Goal: Check status: Check status

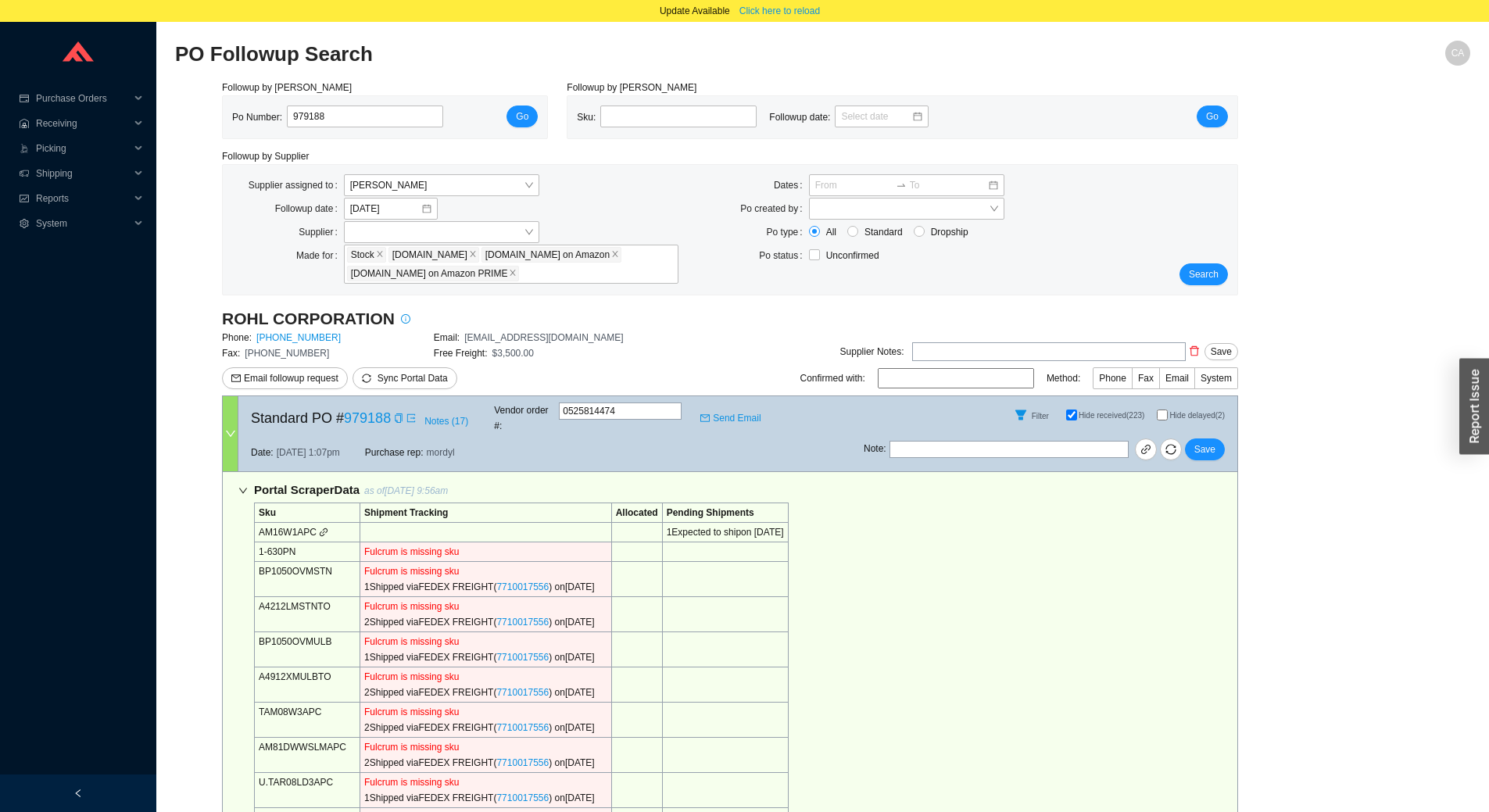
select select "2"
click at [798, 6] on span "Click here to reload" at bounding box center [780, 11] width 80 height 16
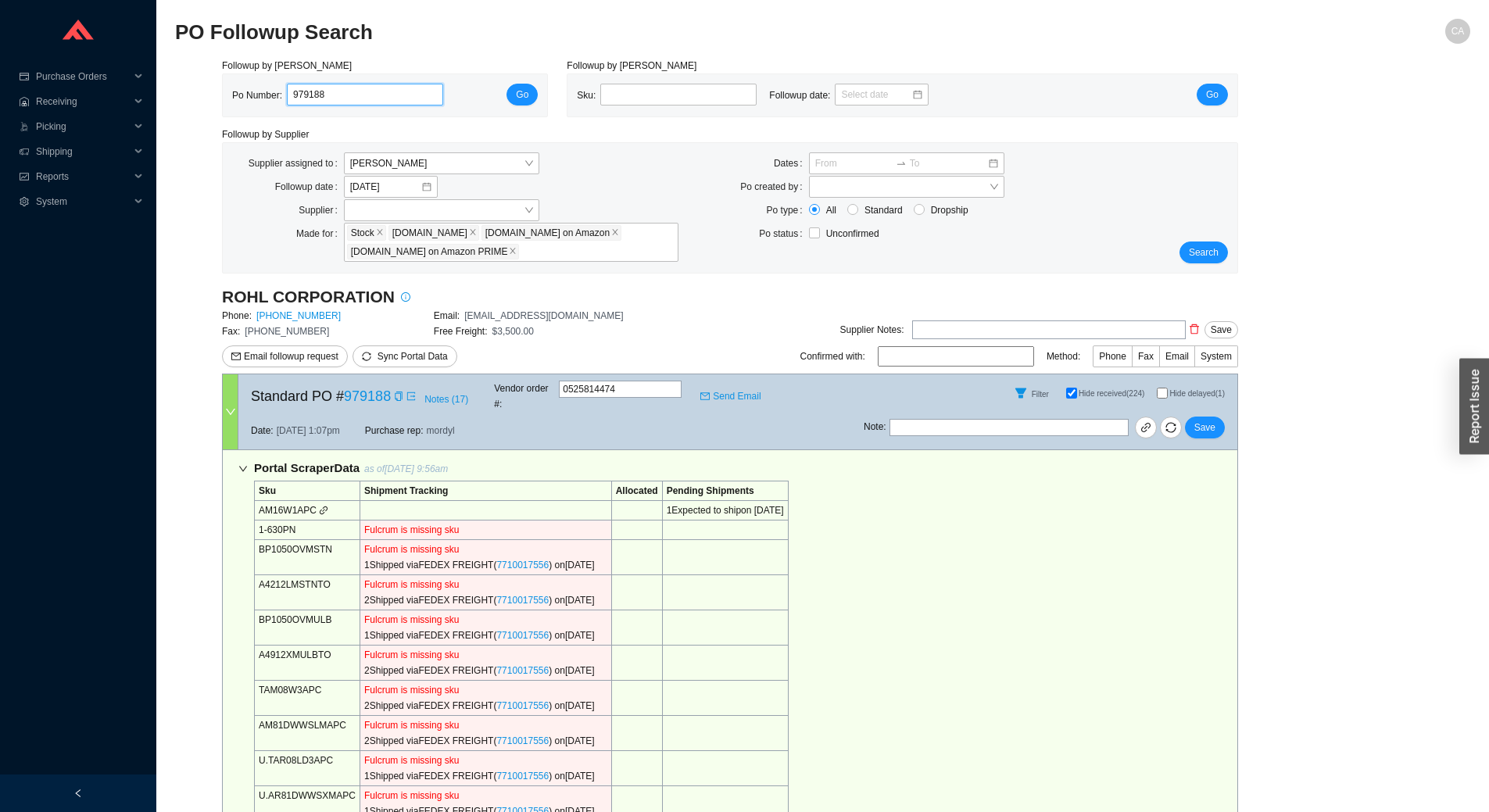
click at [344, 89] on input "979188" at bounding box center [364, 94] width 156 height 22
paste input "86066"
type input "986066"
click at [525, 91] on span "Go" at bounding box center [521, 94] width 13 height 16
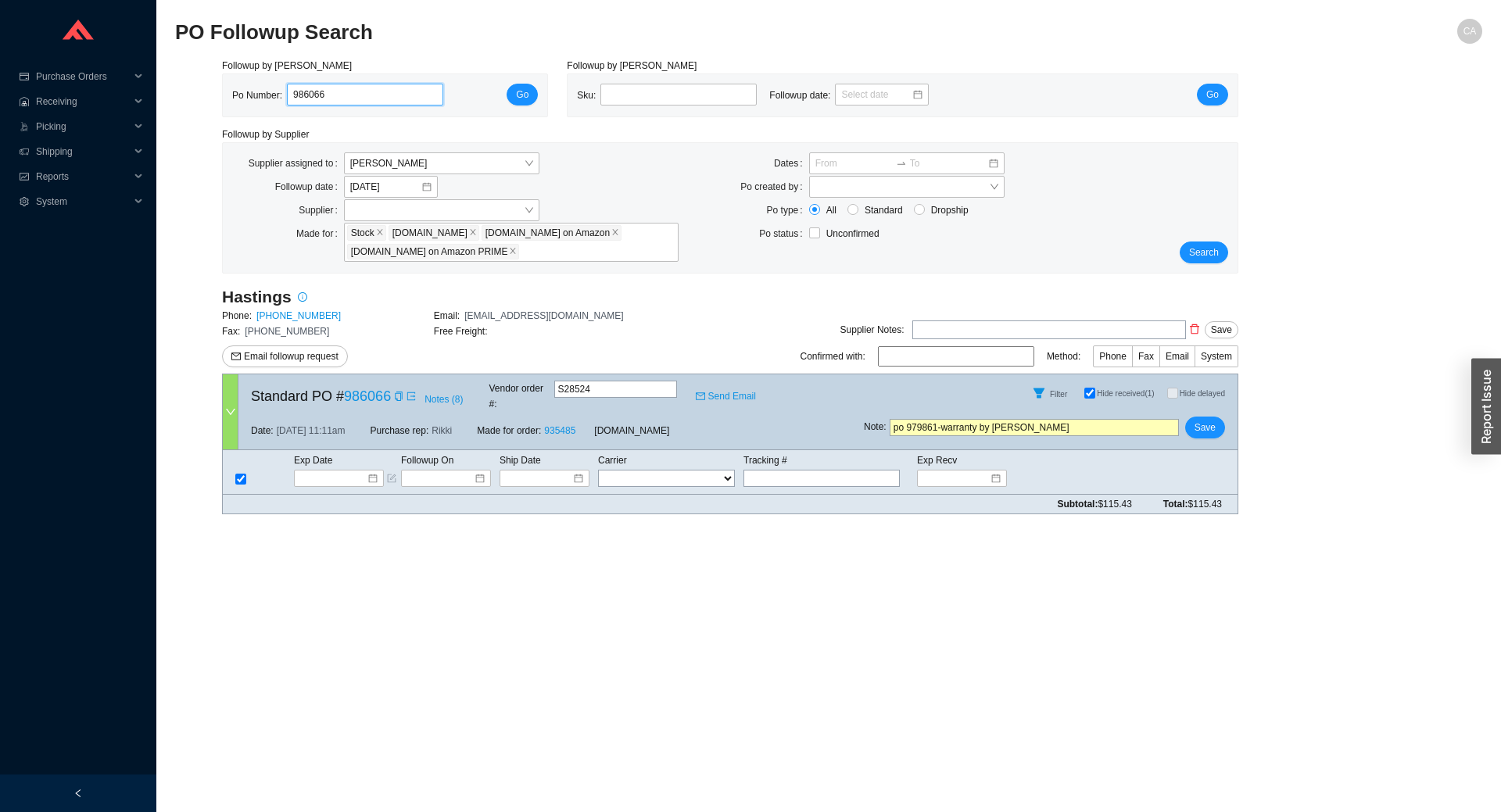
click at [377, 104] on input "986066" at bounding box center [364, 94] width 156 height 22
paste input "83"
type input "986083"
click at [527, 93] on span "Go" at bounding box center [522, 94] width 13 height 16
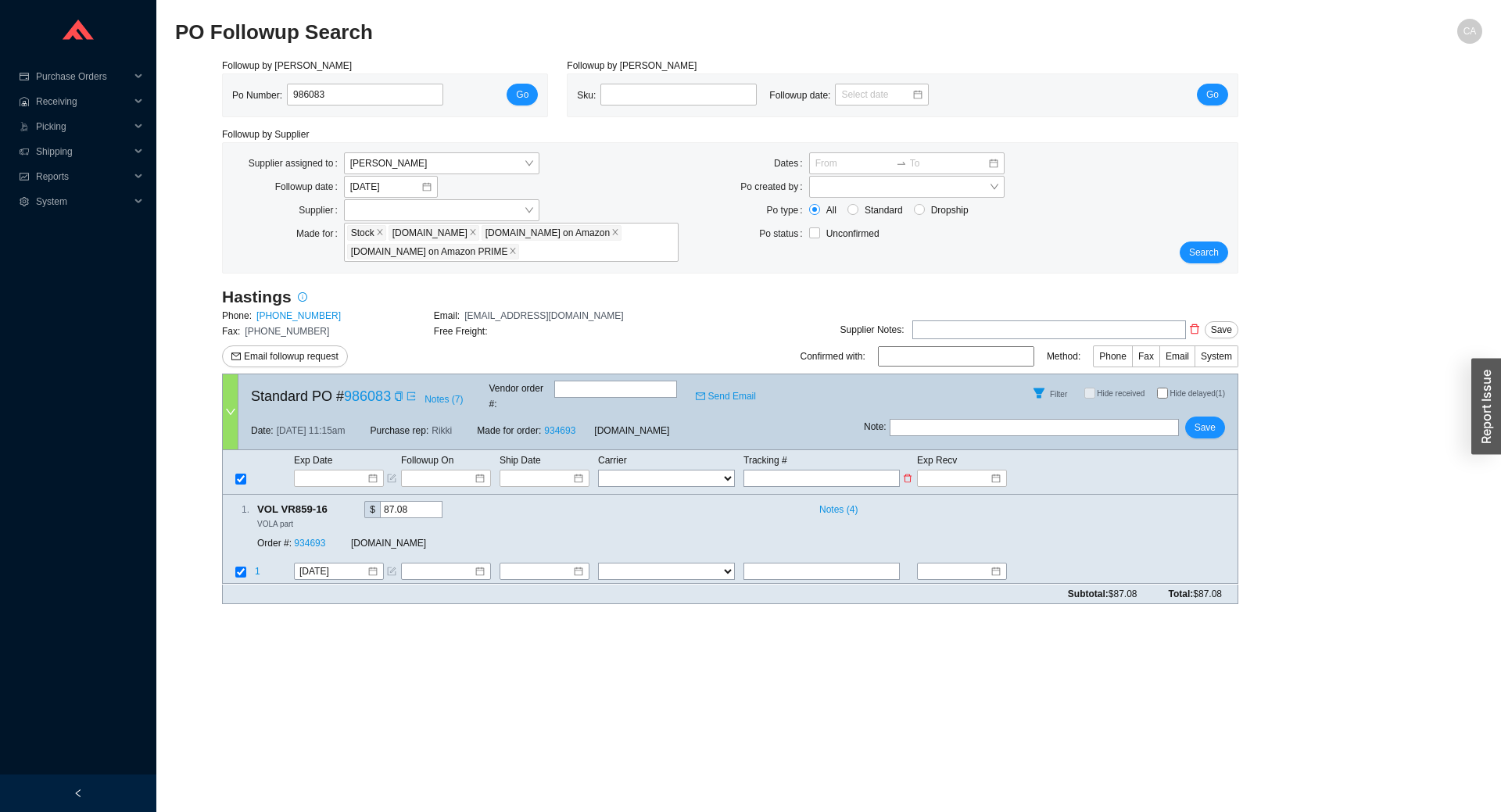
click at [688, 469] on select "FedEx UPS ---------------- 2 Day Transportation INC A&B Freight A. Duie Pyle AA…" at bounding box center [666, 478] width 137 height 18
click at [817, 469] on input "text" at bounding box center [821, 478] width 156 height 18
click at [694, 469] on select "FedEx UPS ---------------- 2 Day Transportation INC A&B Freight A. Duie Pyle AA…" at bounding box center [666, 478] width 137 height 18
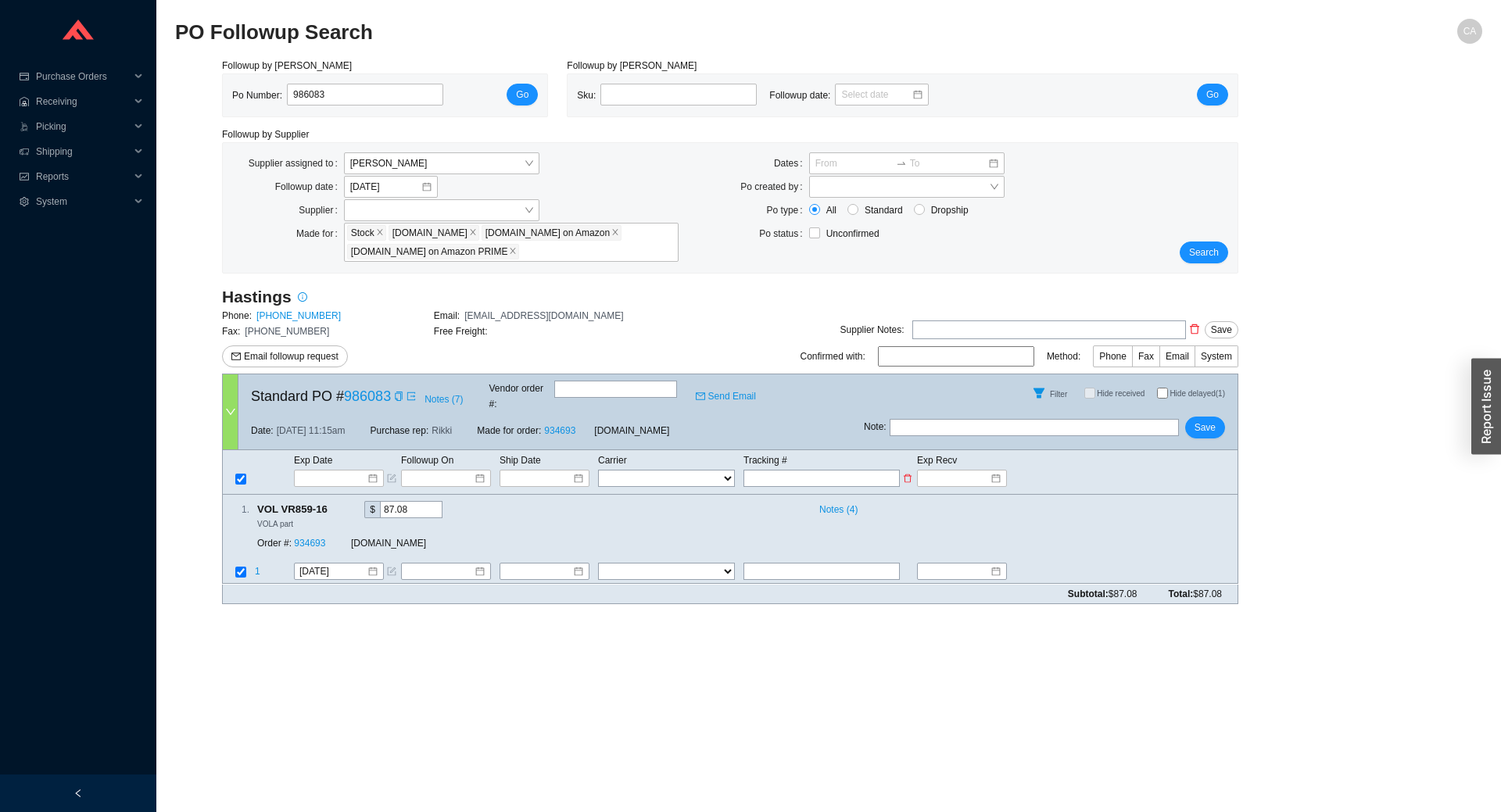
click at [694, 469] on select "FedEx UPS ---------------- 2 Day Transportation INC A&B Freight A. Duie Pyle AA…" at bounding box center [666, 478] width 137 height 18
drag, startPoint x: 367, startPoint y: 95, endPoint x: 108, endPoint y: 98, distance: 259.0
click at [108, 98] on section "Purchase Orders .warehouse_svg__a{fill:none;stroke:currentColor;stroke-linecap:…" at bounding box center [750, 406] width 1501 height 812
type input "985297"
click button "Go" at bounding box center [522, 94] width 31 height 22
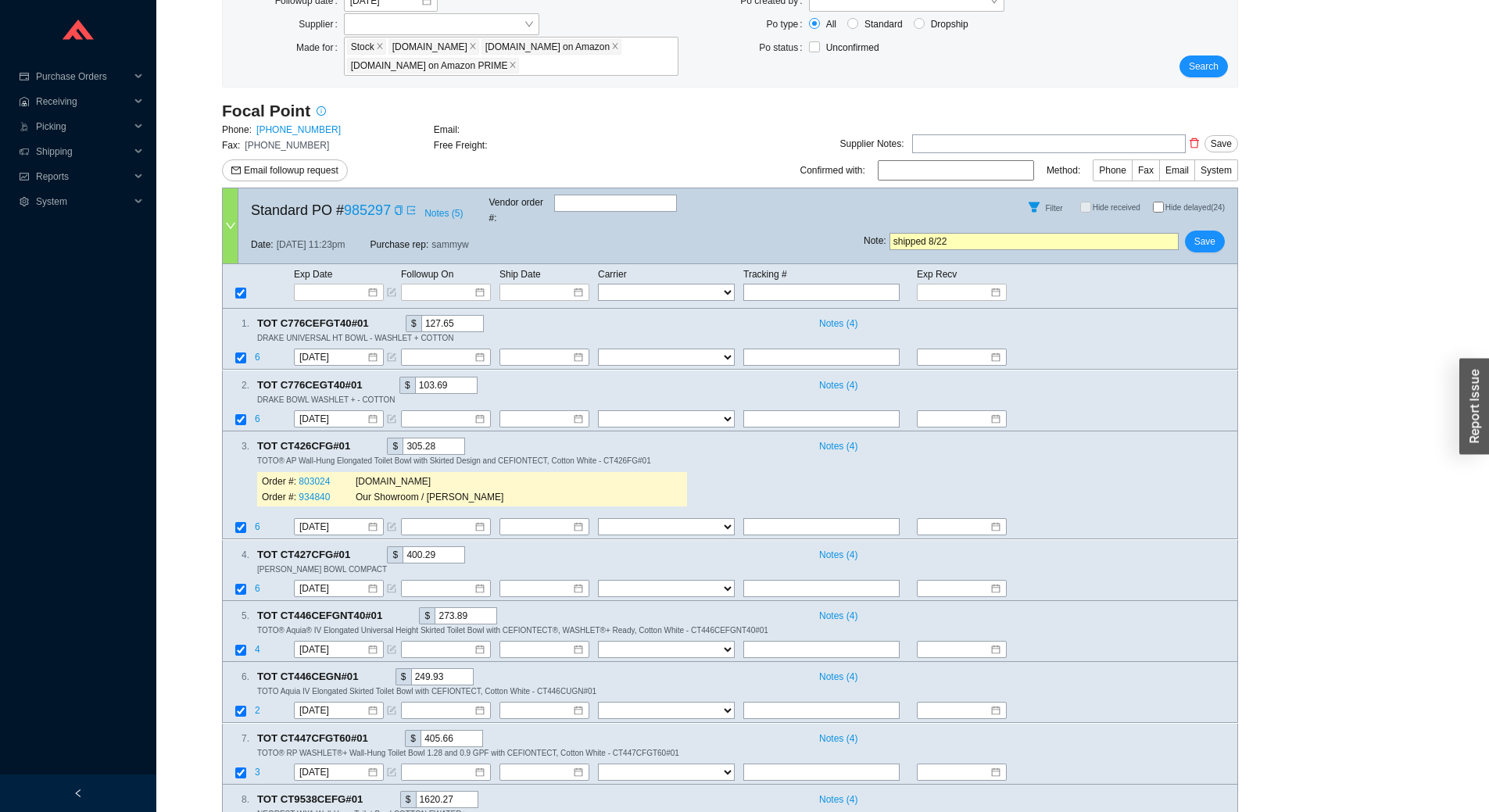
scroll to position [156, 0]
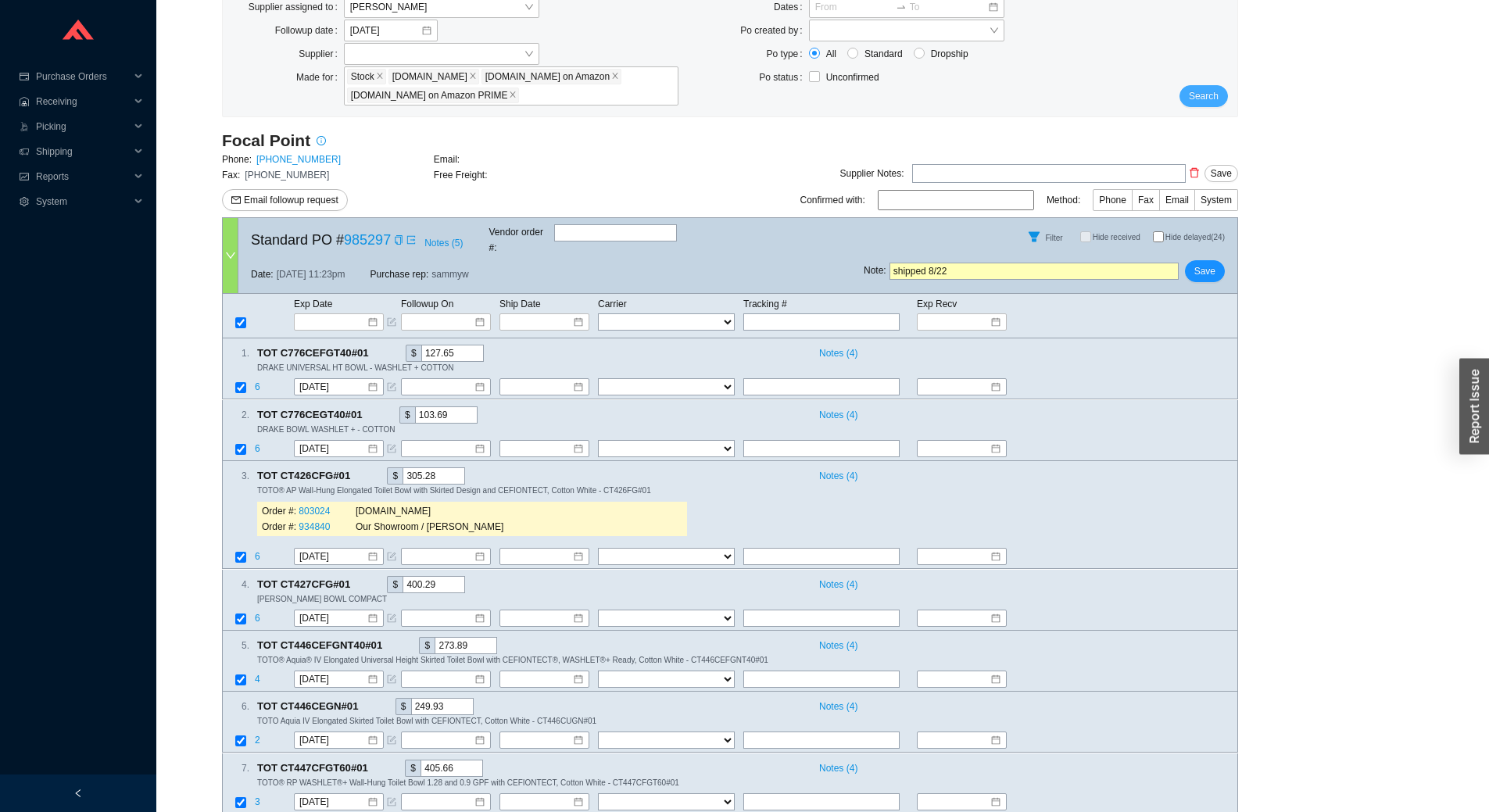
click at [1219, 87] on button "Search" at bounding box center [1203, 96] width 48 height 22
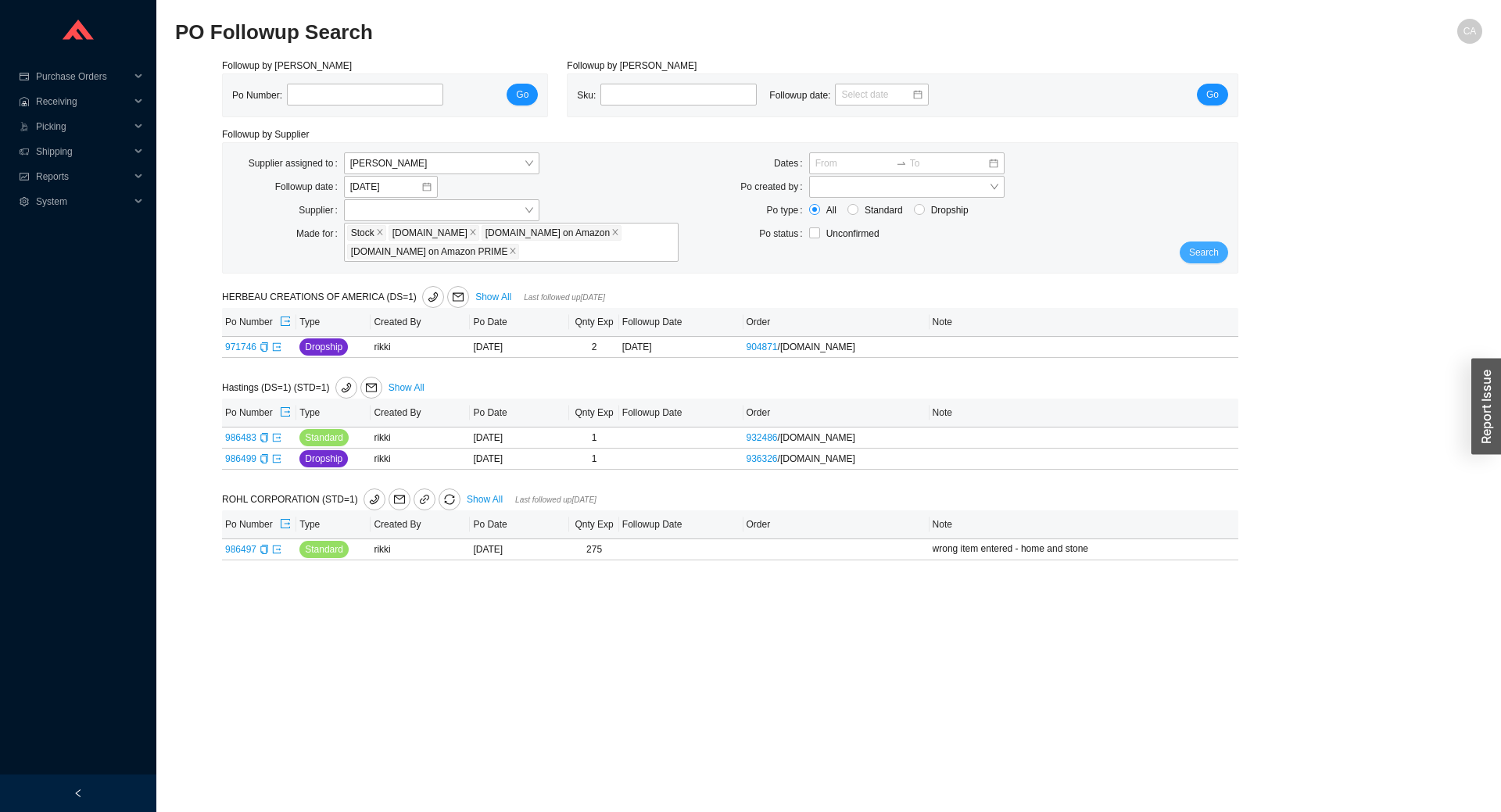
click at [1188, 253] on button "Search" at bounding box center [1203, 252] width 48 height 22
paste input "986539"
type input "986539"
click at [536, 86] on div "Po Number: 986539 Go" at bounding box center [385, 95] width 306 height 23
click at [529, 90] on button "Go" at bounding box center [522, 94] width 31 height 22
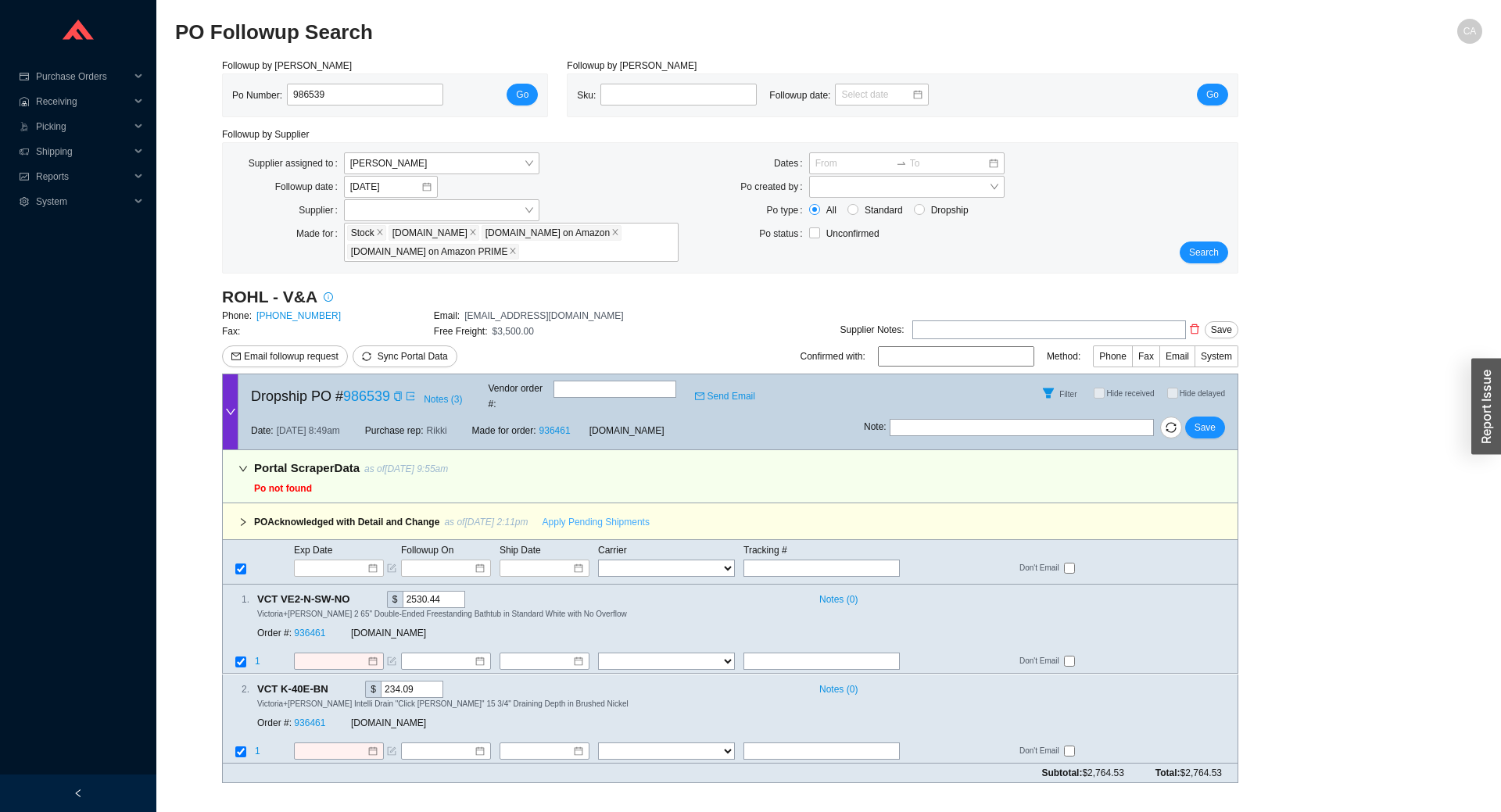
click at [603, 514] on span "Apply Pending Shipments" at bounding box center [596, 521] width 107 height 16
click at [1211, 420] on span "Save" at bounding box center [1204, 427] width 21 height 16
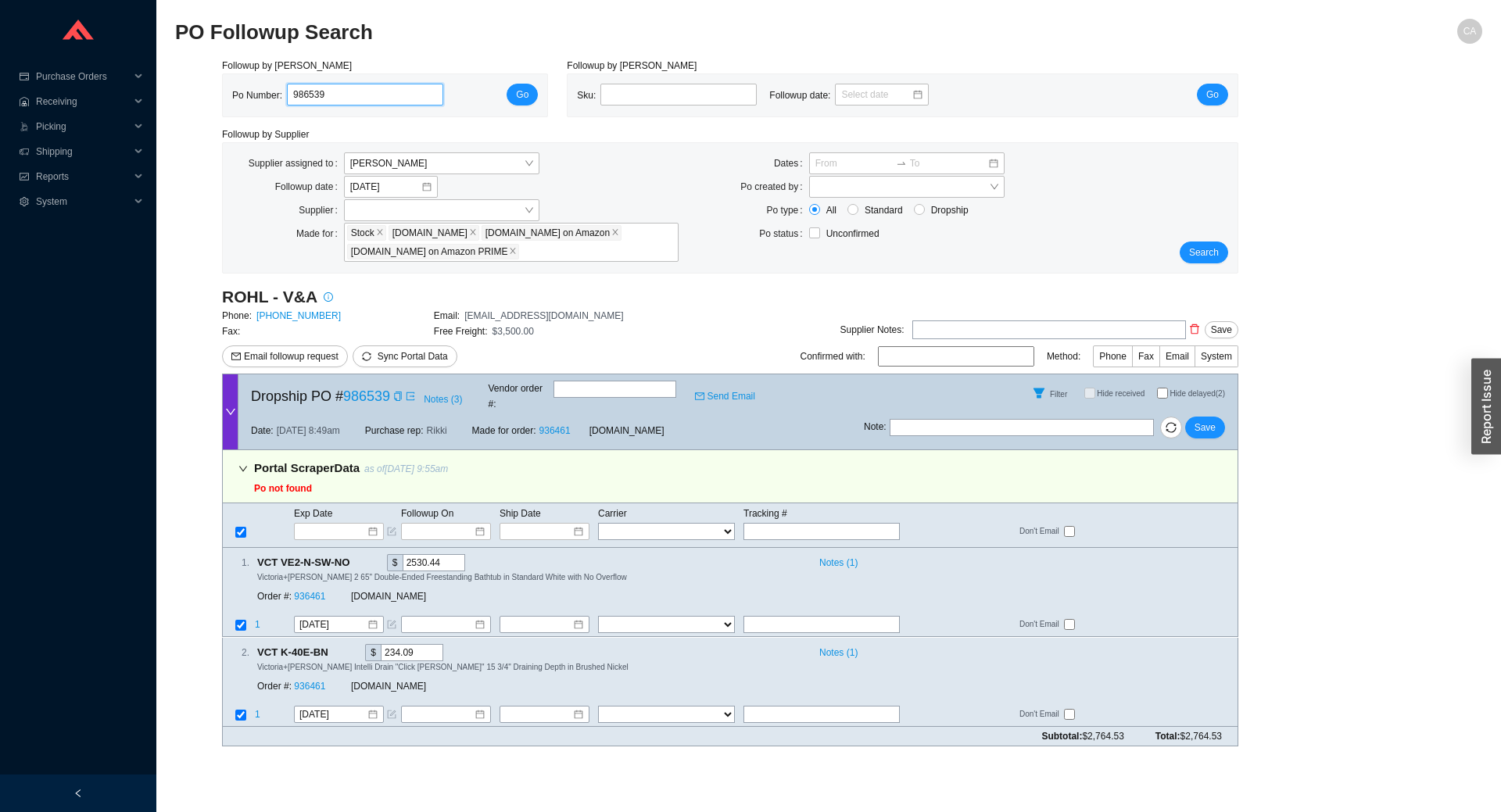
click at [384, 89] on input "986539" at bounding box center [364, 94] width 156 height 22
paste input "65"
type input "986565"
click at [521, 95] on span "Go" at bounding box center [522, 94] width 13 height 16
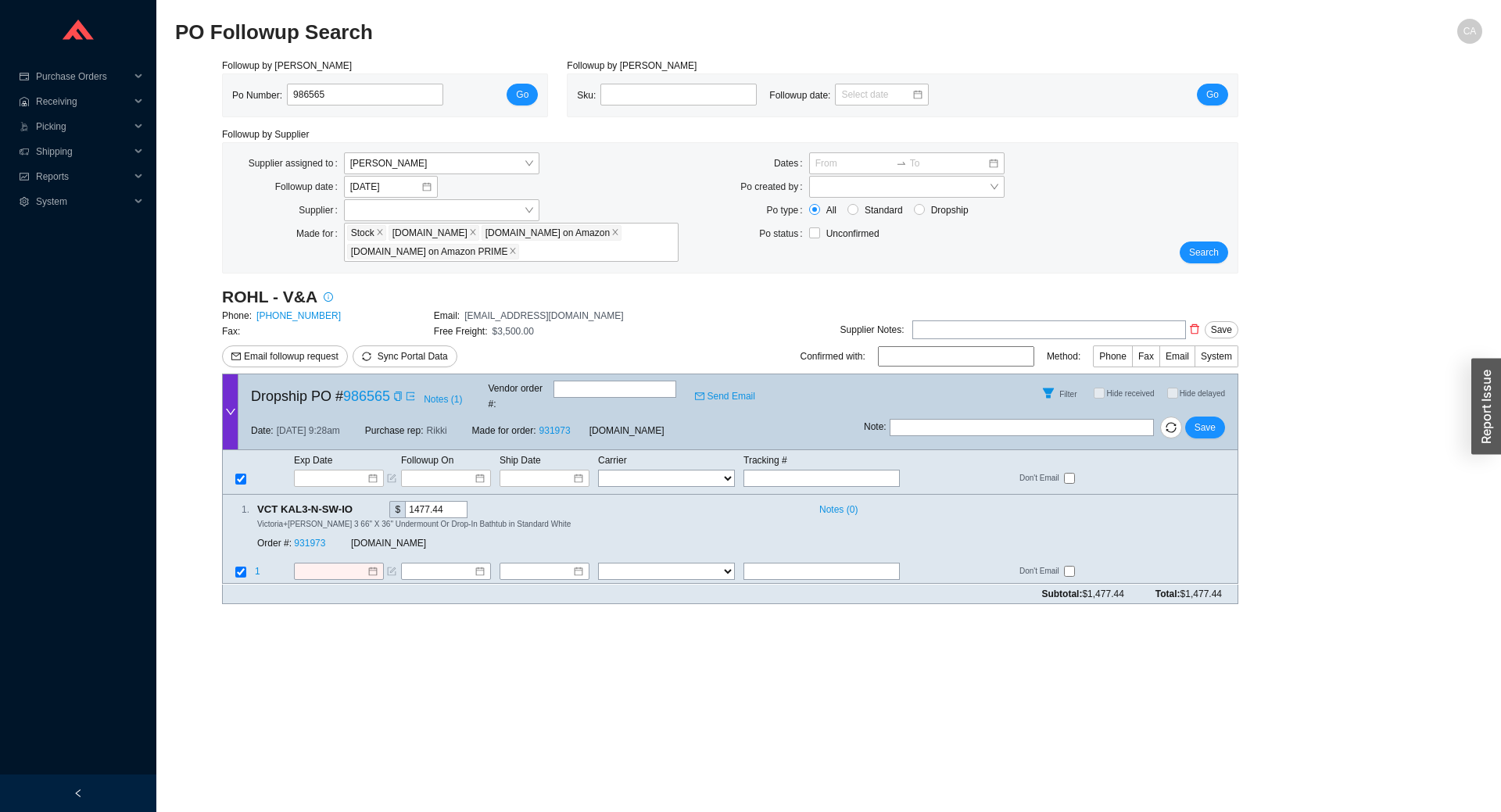
click at [620, 398] on input "text" at bounding box center [614, 388] width 123 height 18
paste input "526199034"
type input "526199034"
click at [1219, 424] on div "Note : Save" at bounding box center [1050, 430] width 374 height 38
click at [1217, 421] on button "Save" at bounding box center [1205, 427] width 40 height 22
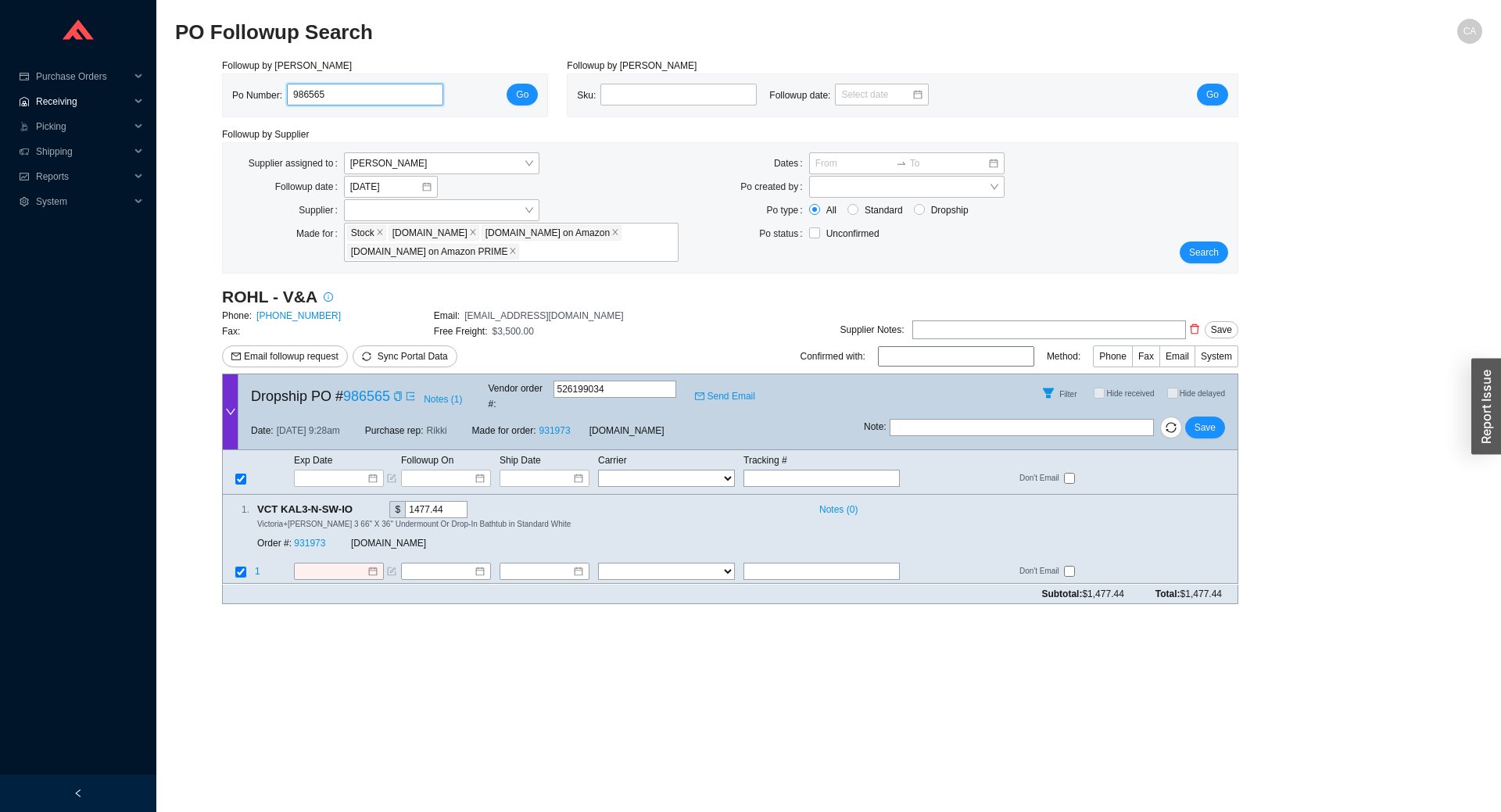
drag, startPoint x: 338, startPoint y: 95, endPoint x: 125, endPoint y: 102, distance: 213.1
click at [125, 102] on section "Purchase Orders .warehouse_svg__a{fill:none;stroke:currentColor;stroke-linecap:…" at bounding box center [750, 406] width 1501 height 812
paste input "3"
type input "986563"
click at [517, 92] on span "Go" at bounding box center [522, 94] width 13 height 16
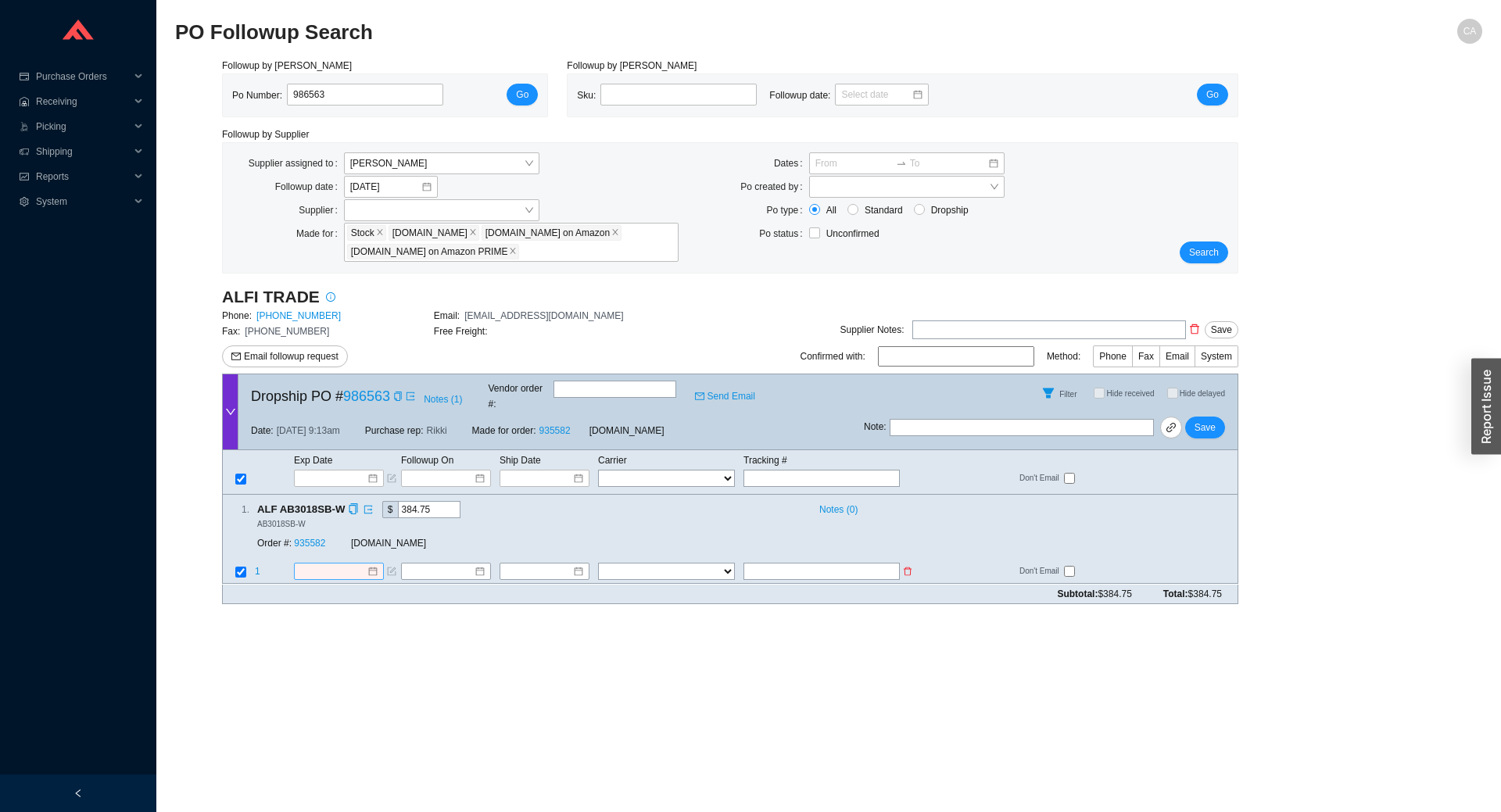
click at [318, 564] on input at bounding box center [333, 571] width 67 height 16
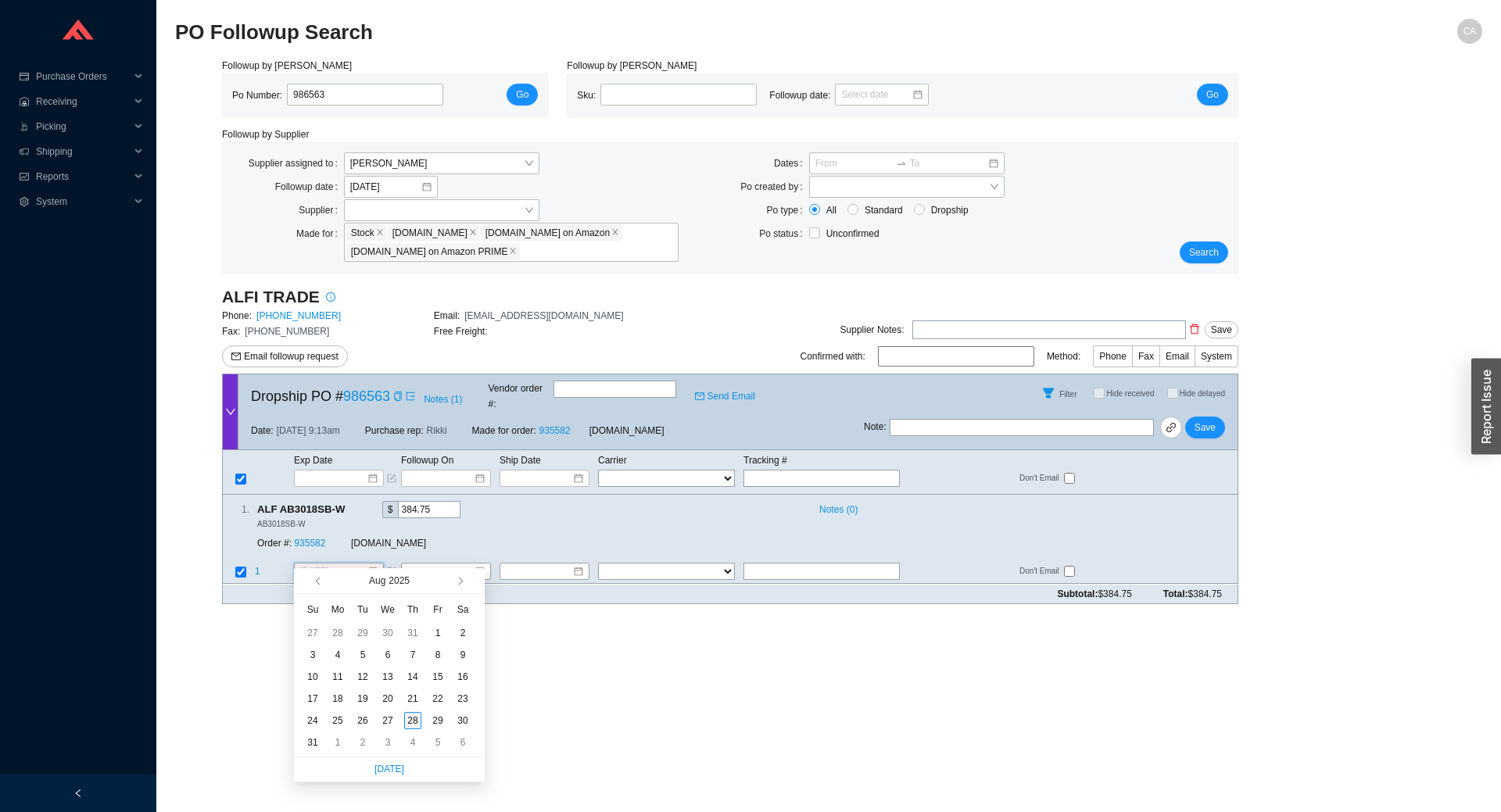
type input "[DATE]"
click at [414, 718] on div "28" at bounding box center [413, 720] width 18 height 18
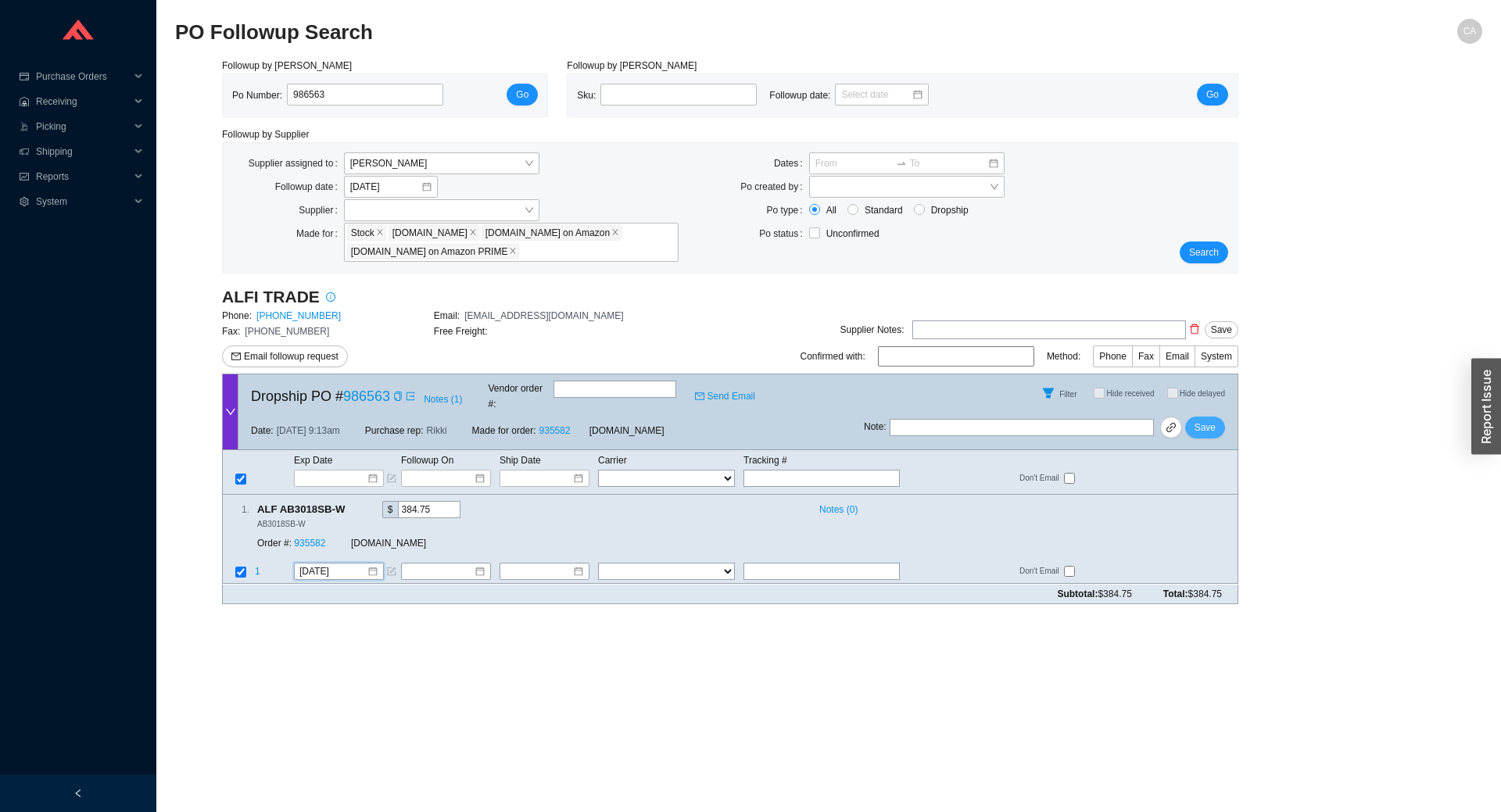
drag, startPoint x: 1213, startPoint y: 406, endPoint x: 1201, endPoint y: 419, distance: 17.7
click at [1208, 416] on button "Save" at bounding box center [1205, 427] width 40 height 22
drag, startPoint x: 355, startPoint y: 98, endPoint x: 191, endPoint y: 89, distance: 164.2
click at [204, 94] on div "Followup by PO Po Number: 986563 Go Followup by Sku Sku: Followup date: Go Foll…" at bounding box center [828, 337] width 1307 height 559
click at [1204, 425] on button "Save" at bounding box center [1205, 427] width 40 height 22
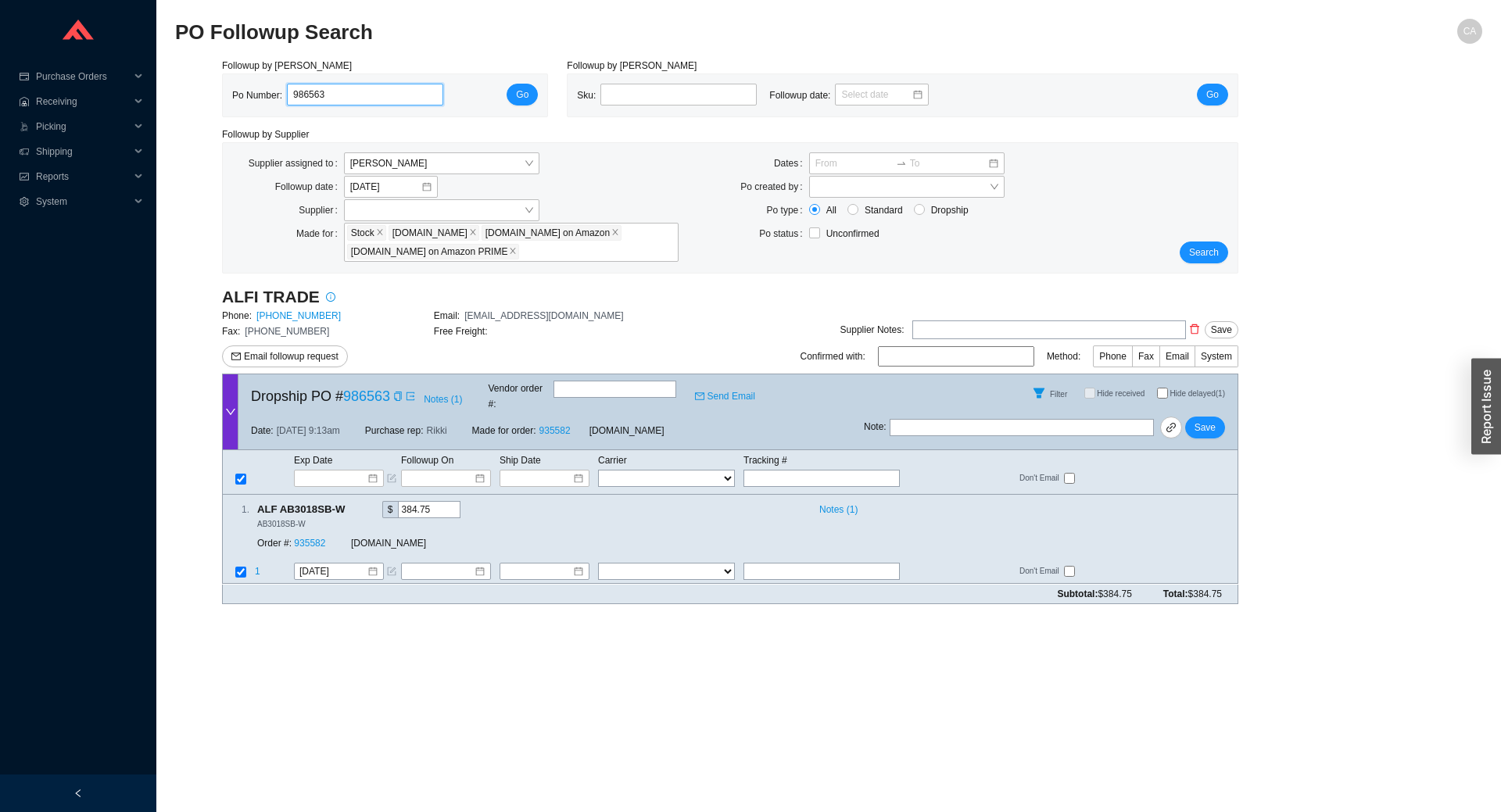
click at [315, 97] on input "986563" at bounding box center [364, 94] width 156 height 22
click at [316, 97] on input "986563" at bounding box center [364, 94] width 156 height 22
paste input "629"
type input "986629"
click button "Go" at bounding box center [522, 94] width 31 height 22
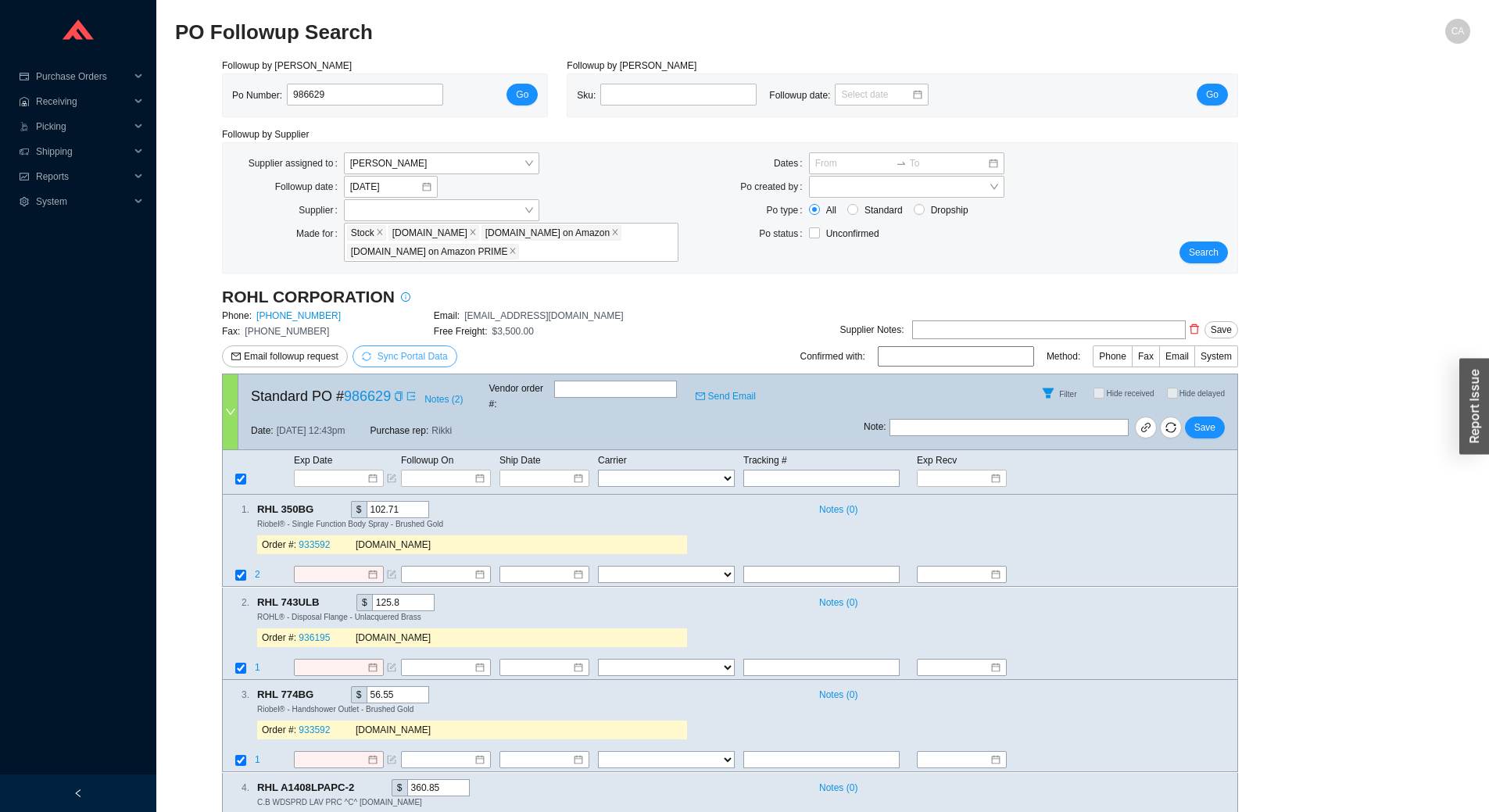
click at [375, 348] on button "Sync Portal Data" at bounding box center [404, 356] width 104 height 22
click at [480, 313] on span "OK" at bounding box center [487, 312] width 13 height 16
type input "0526198932"
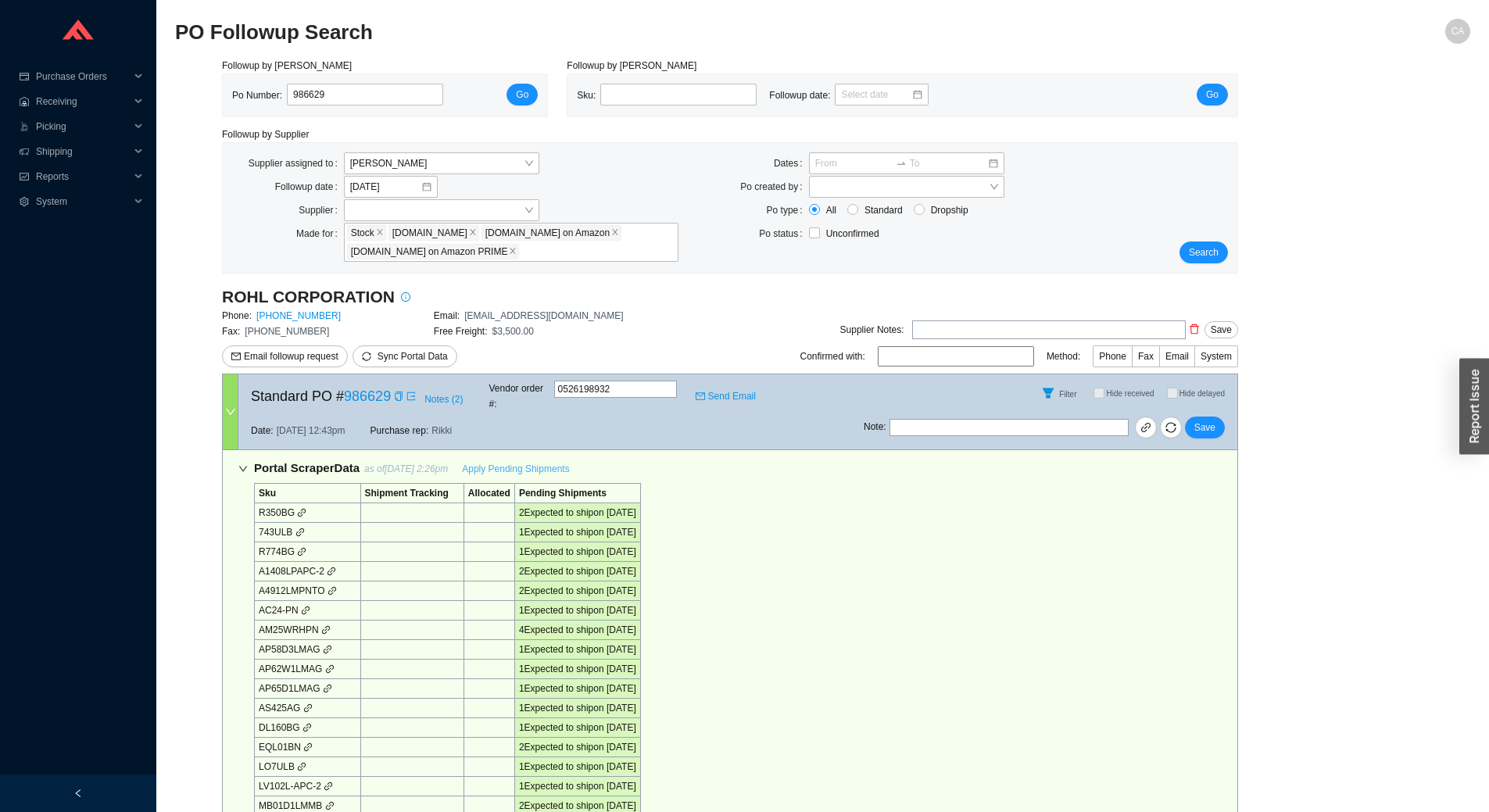
click at [525, 461] on span "Apply Pending Shipments" at bounding box center [516, 469] width 107 height 16
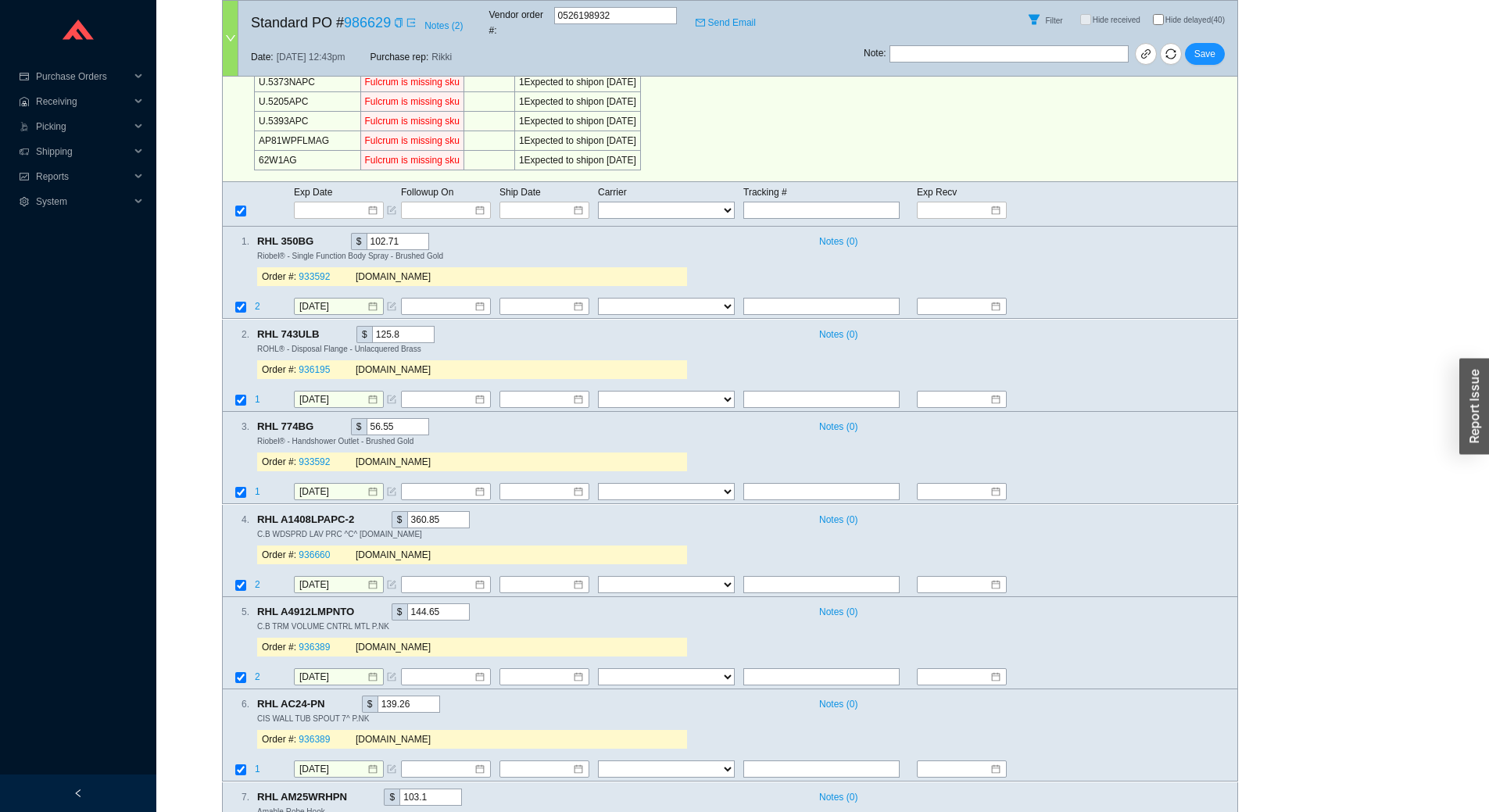
scroll to position [1328, 0]
click at [321, 365] on link "936195" at bounding box center [313, 370] width 31 height 11
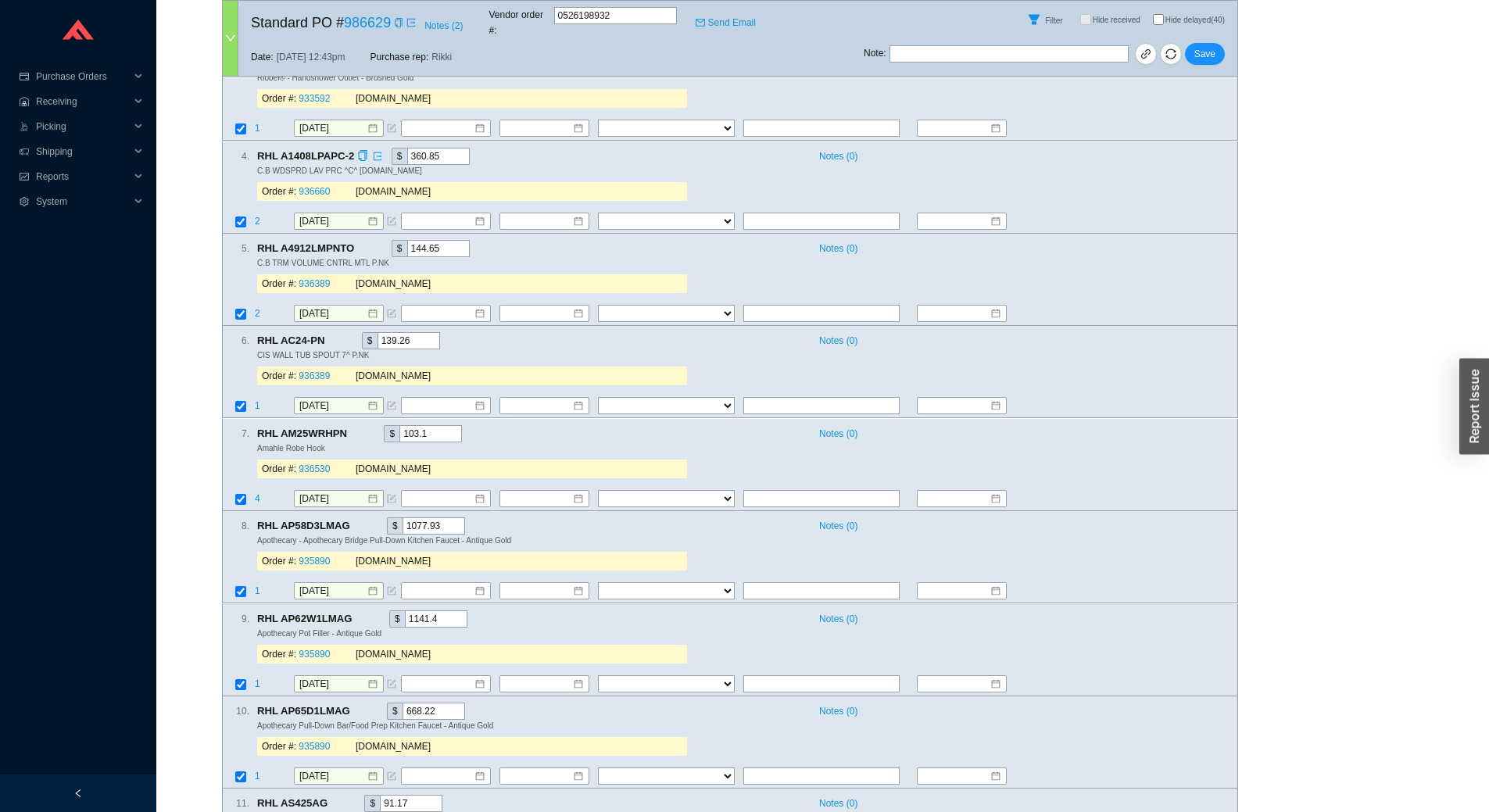
scroll to position [1797, 0]
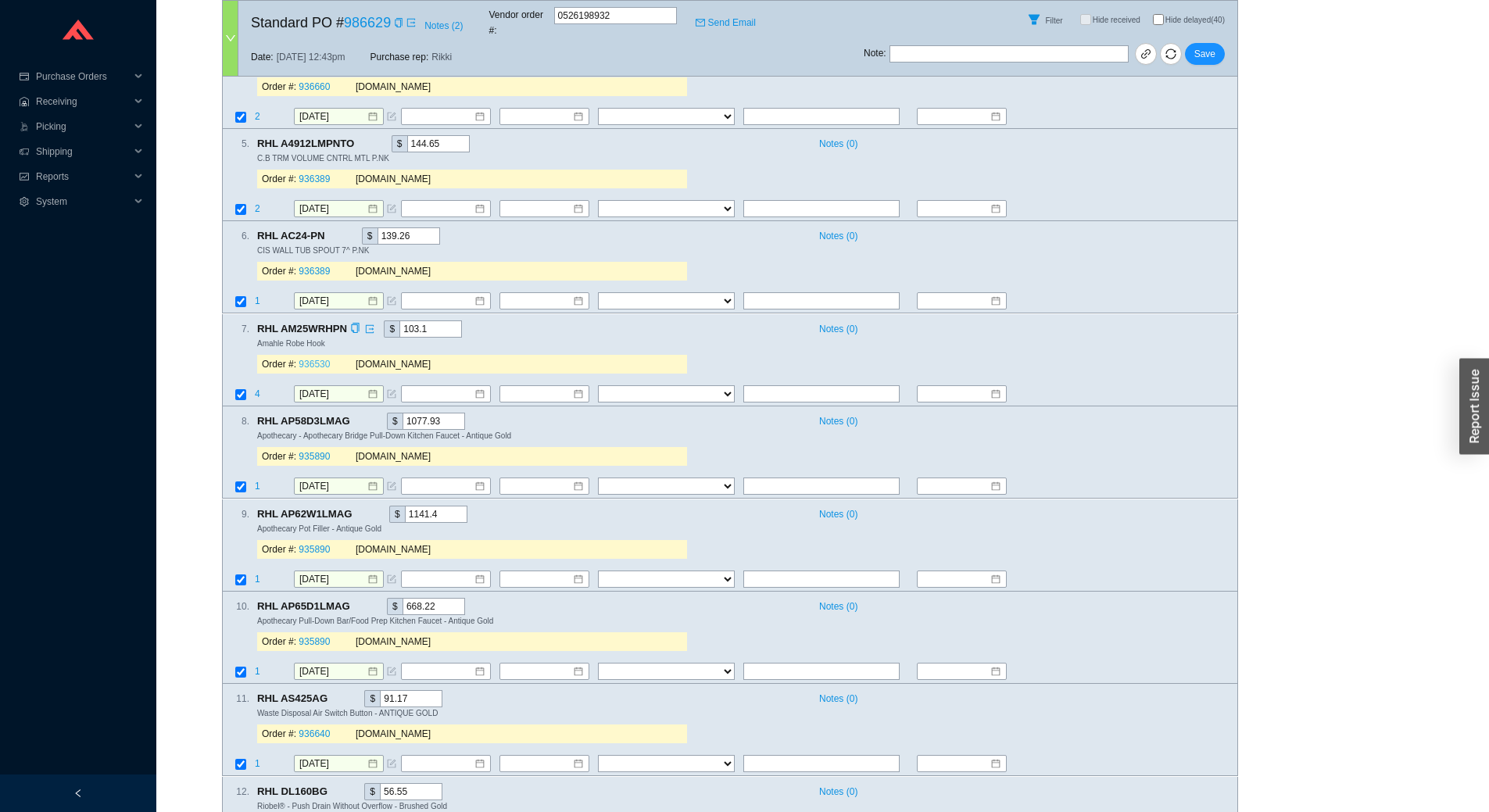
click at [325, 358] on link "936530" at bounding box center [313, 363] width 31 height 11
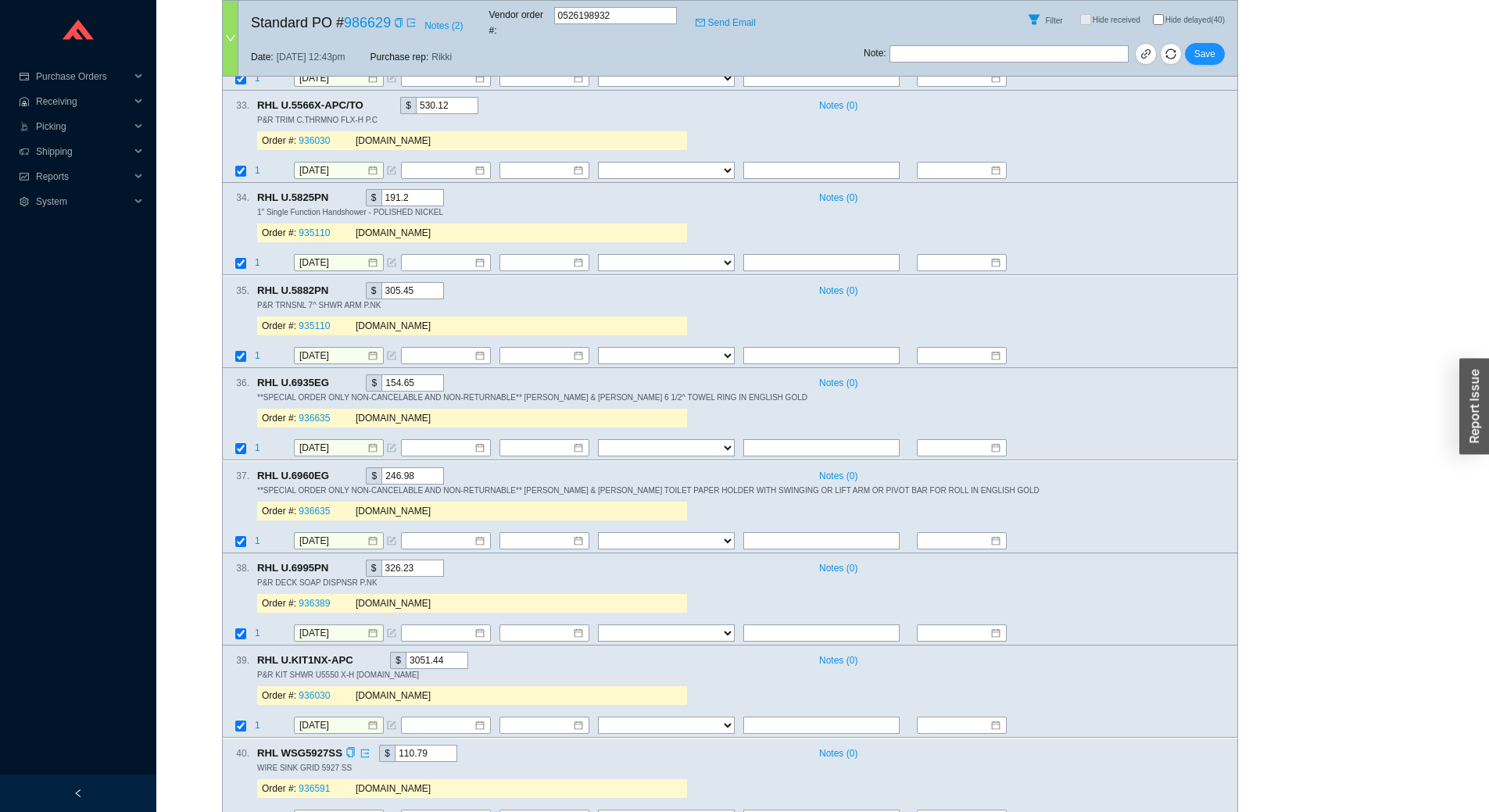
scroll to position [4460, 0]
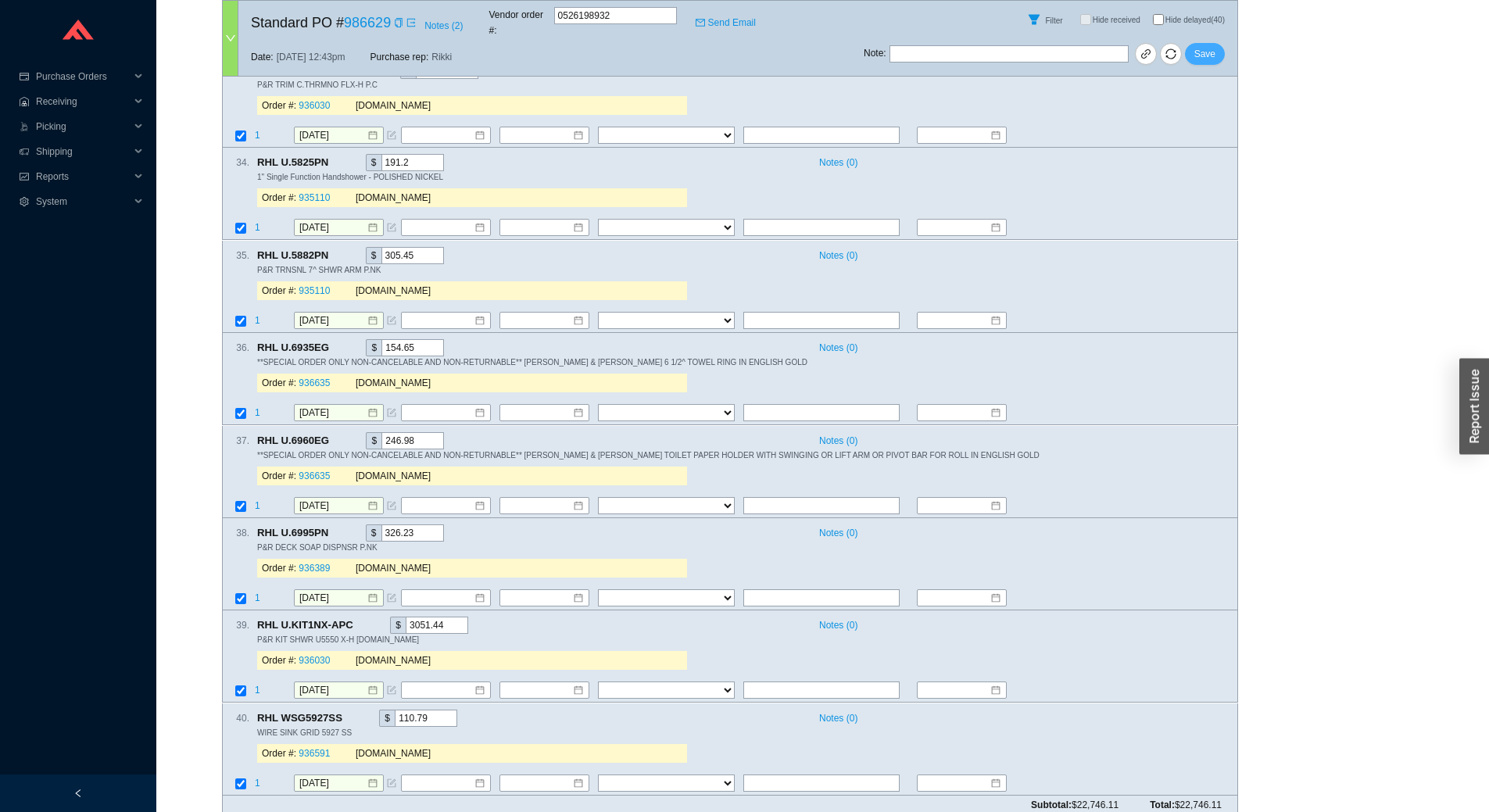
click at [1213, 46] on span "Save" at bounding box center [1204, 53] width 21 height 16
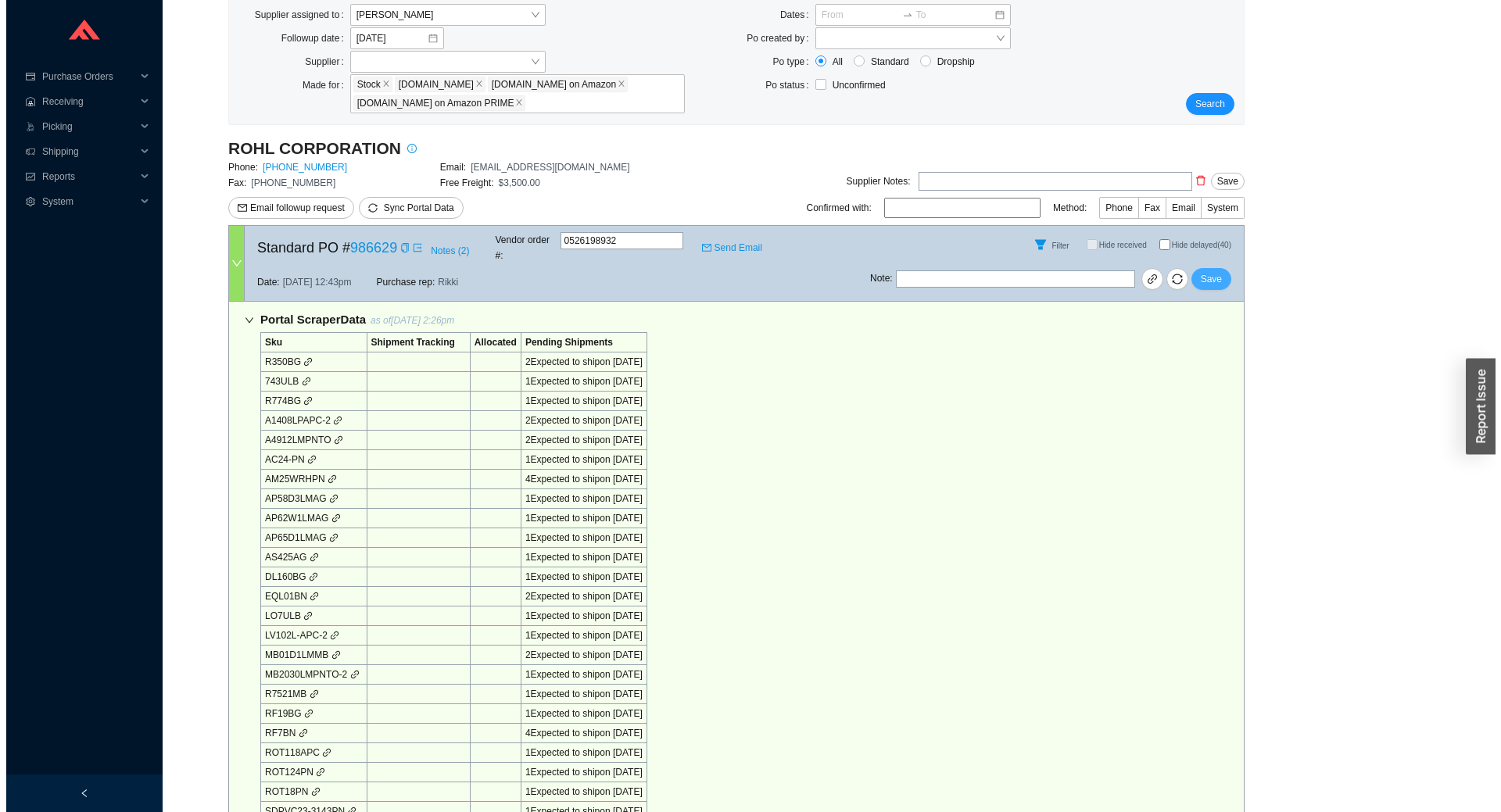
scroll to position [0, 0]
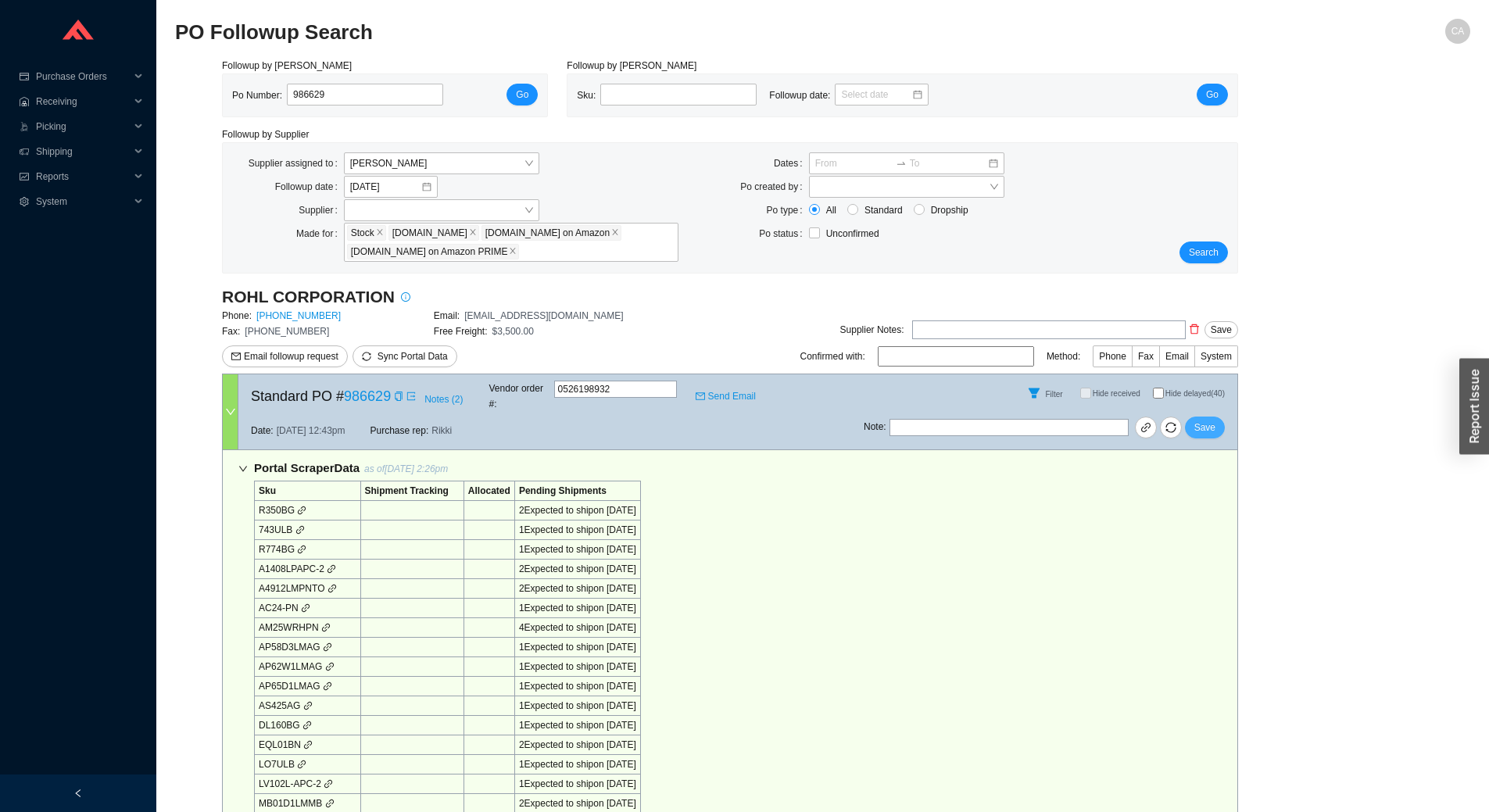
drag, startPoint x: 1201, startPoint y: 417, endPoint x: 1187, endPoint y: 403, distance: 19.8
click at [1201, 419] on span "Save" at bounding box center [1204, 427] width 21 height 16
click at [1207, 253] on span "Search" at bounding box center [1204, 252] width 30 height 16
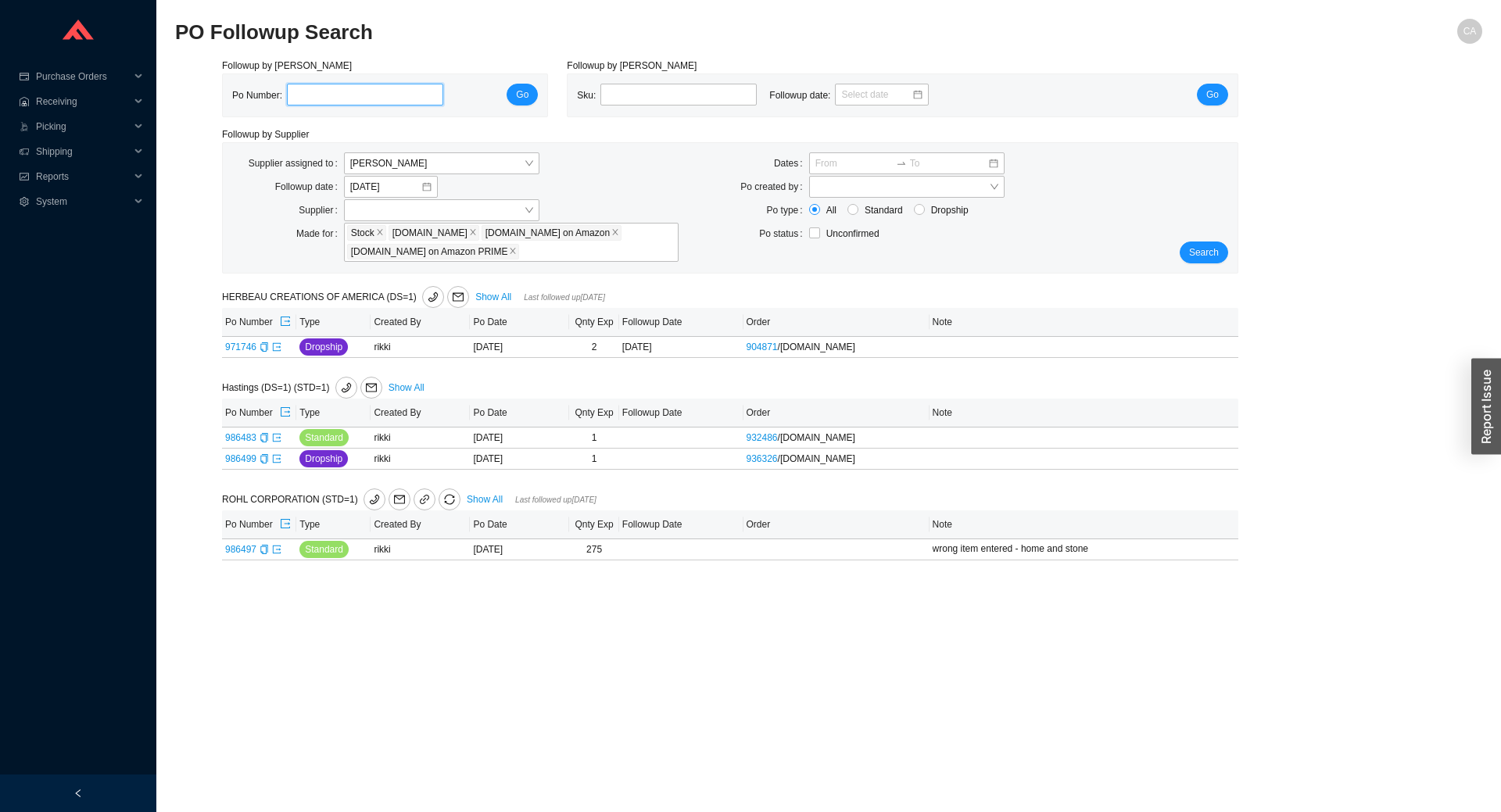
click at [294, 94] on input "tel" at bounding box center [364, 94] width 156 height 22
paste input "986499"
type input "986499"
click at [520, 92] on span "Go" at bounding box center [522, 94] width 13 height 16
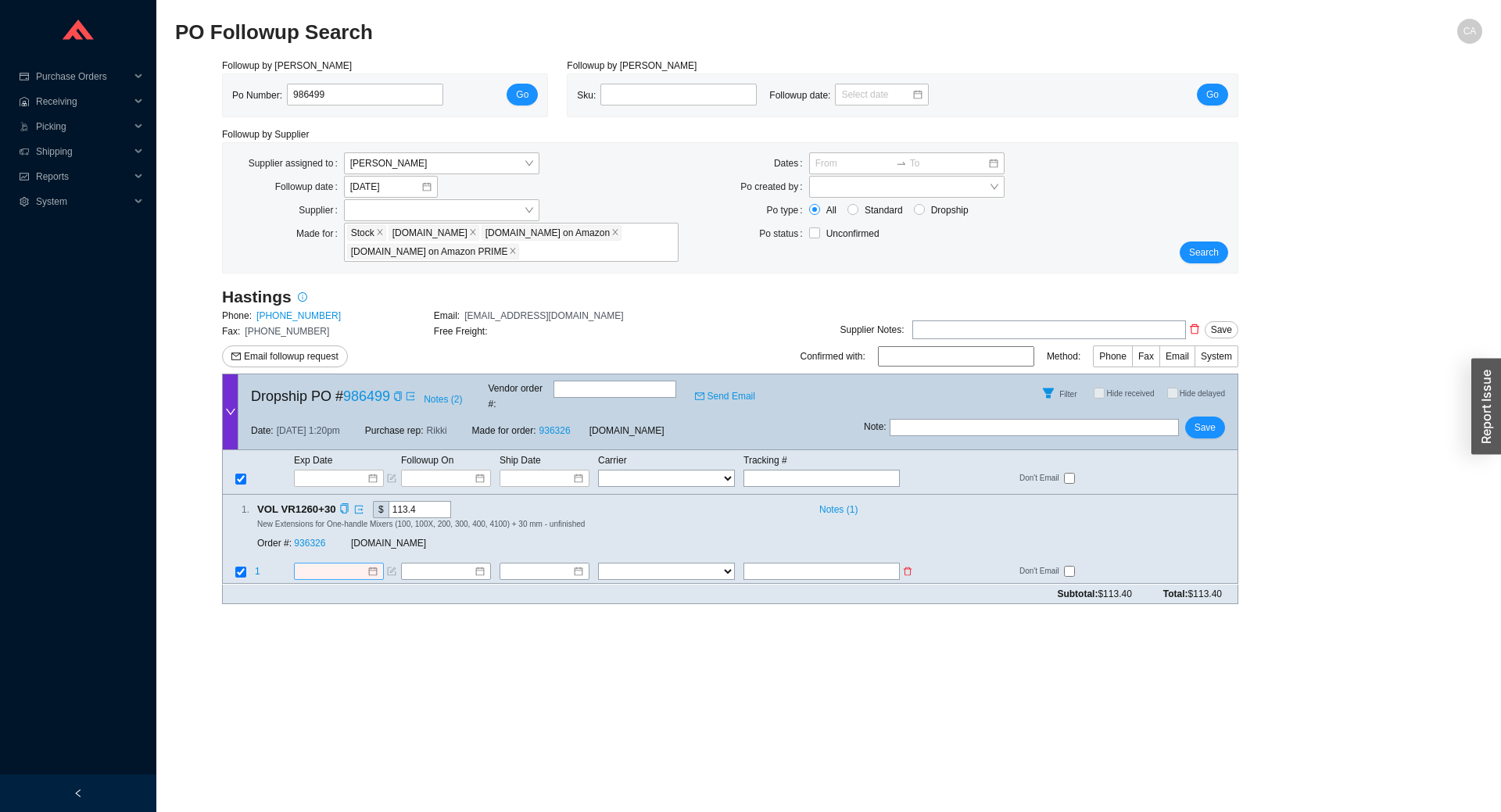
click at [318, 564] on input at bounding box center [333, 571] width 67 height 16
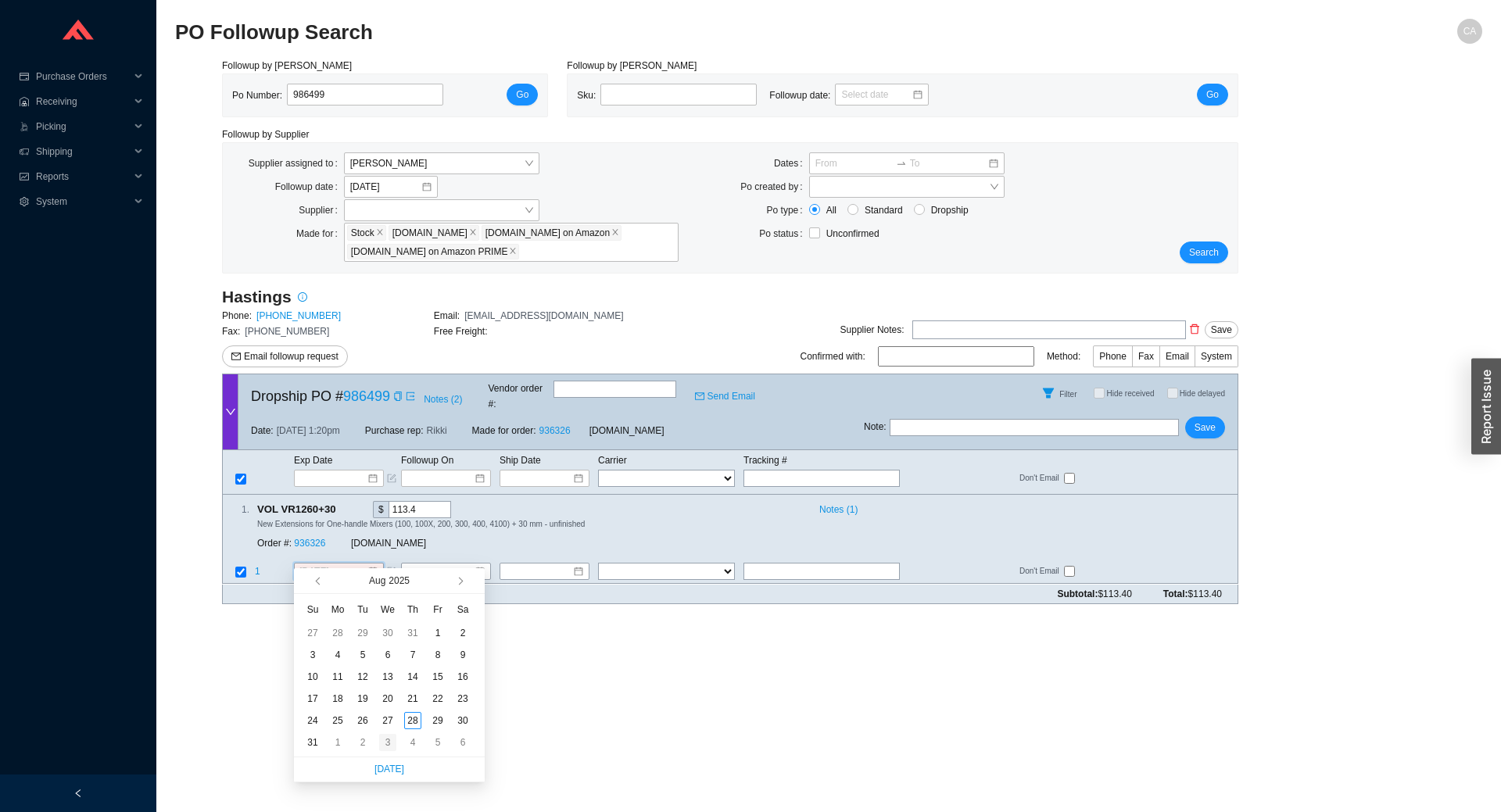
type input "[DATE]"
click at [380, 740] on div "3" at bounding box center [388, 742] width 18 height 18
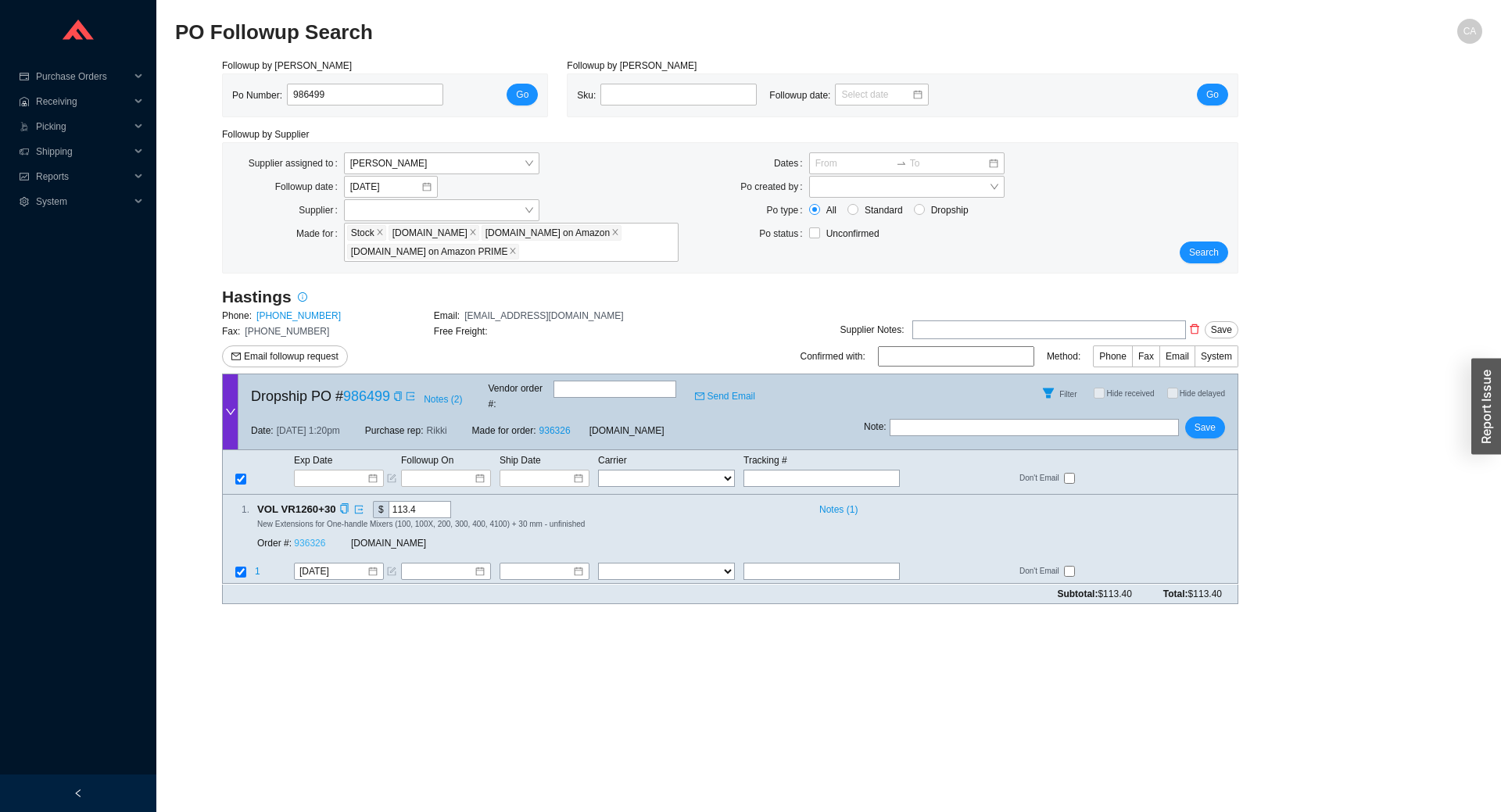
click at [312, 538] on link "936326" at bounding box center [309, 543] width 31 height 11
click at [1215, 416] on button "Save" at bounding box center [1205, 427] width 40 height 22
click at [1203, 419] on span "Save" at bounding box center [1204, 427] width 21 height 16
click at [1193, 252] on span "Search" at bounding box center [1204, 252] width 30 height 16
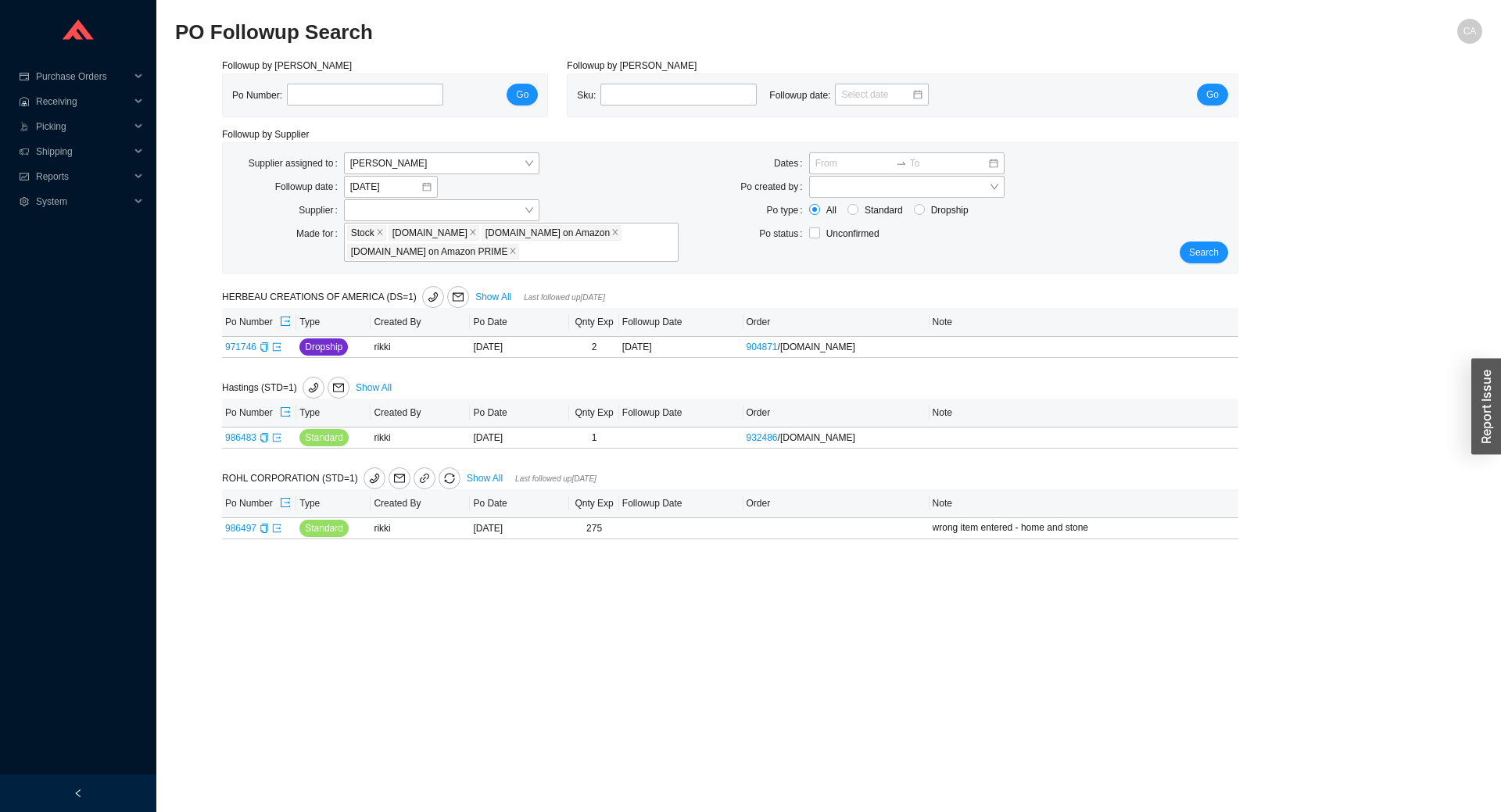
click at [1005, 650] on main "PO Followup Search CA Followup by PO Po Number: Go Followup by Sku Sku: Followu…" at bounding box center [828, 414] width 1307 height 793
click at [386, 104] on input "tel" at bounding box center [364, 94] width 156 height 22
paste input "985050"
type input "985050"
click at [515, 89] on button "Go" at bounding box center [522, 94] width 31 height 22
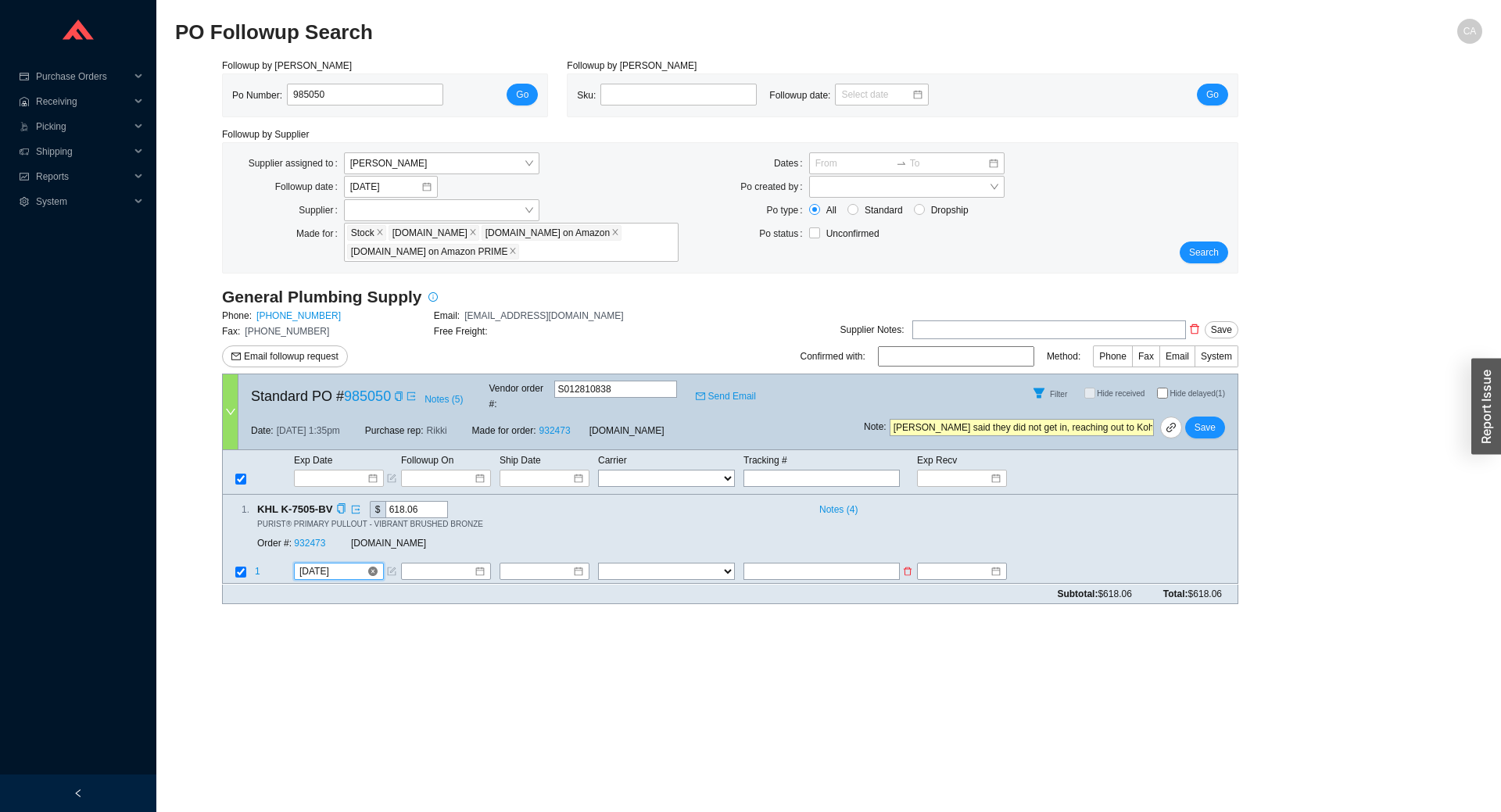
click at [349, 564] on input "[DATE]" at bounding box center [333, 571] width 67 height 16
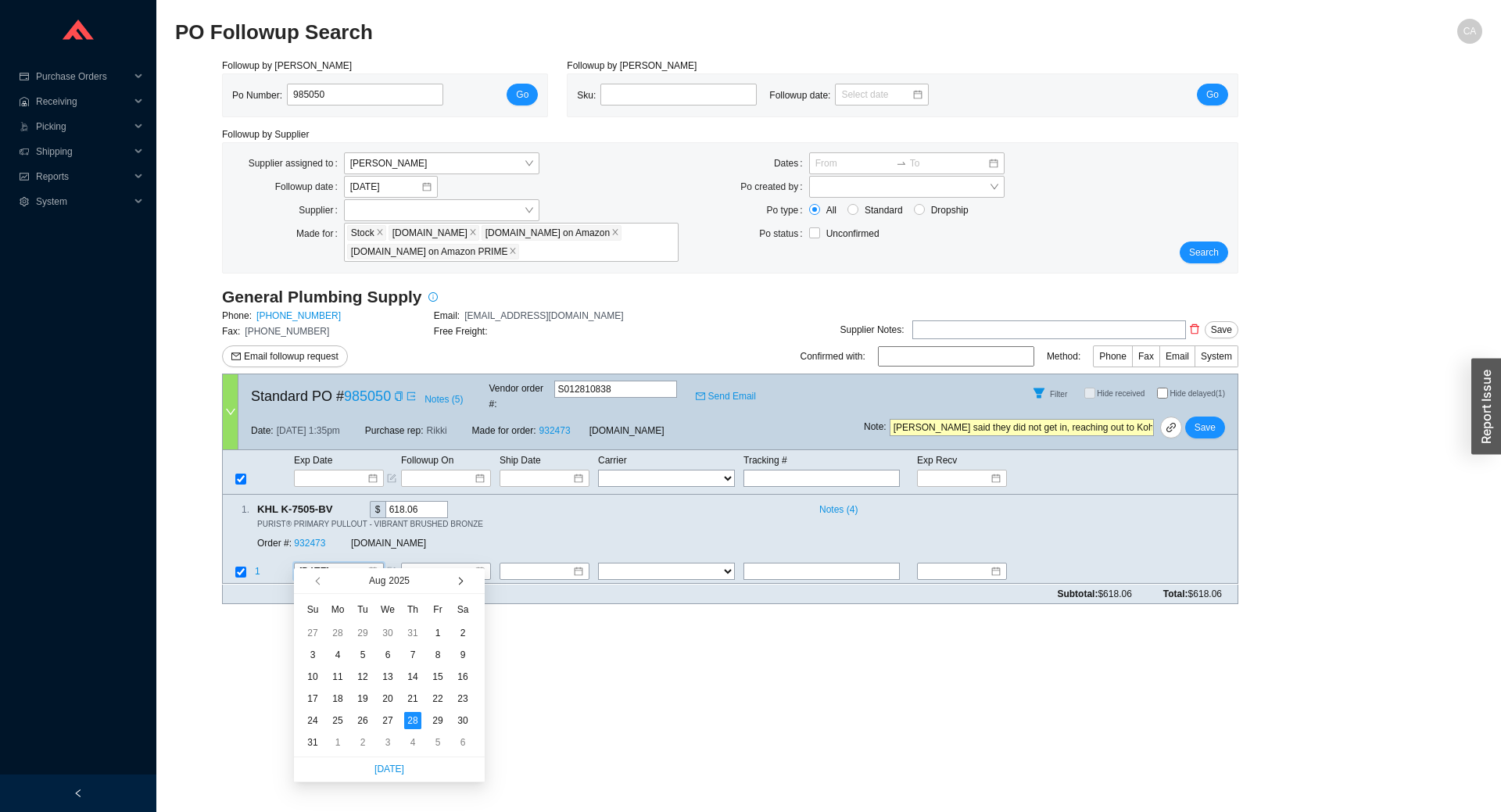
click at [461, 581] on span "button" at bounding box center [458, 580] width 8 height 8
type input "9/16/2025"
click at [368, 682] on div "16" at bounding box center [363, 677] width 18 height 18
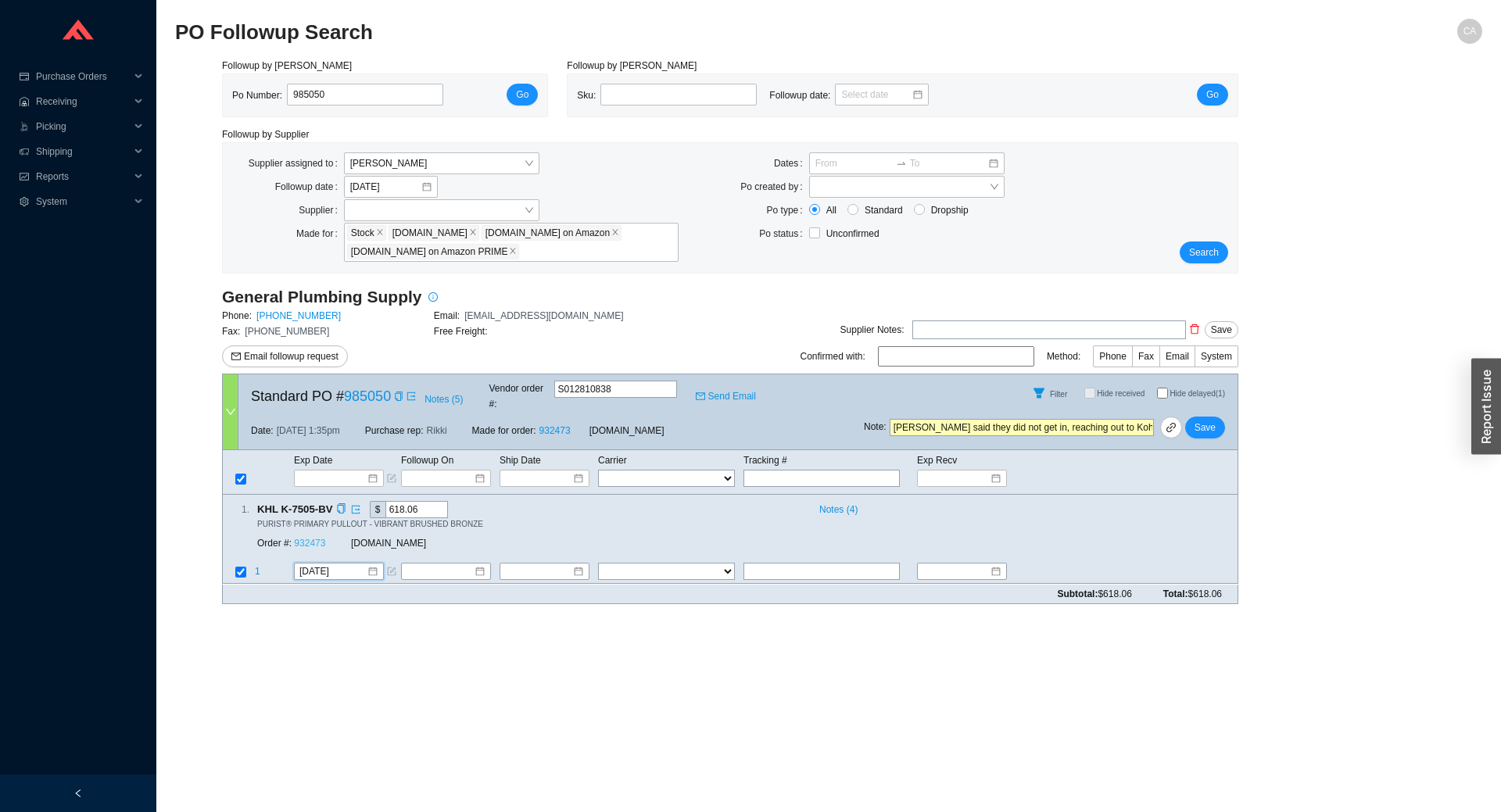
click at [308, 538] on link "932473" at bounding box center [309, 543] width 31 height 11
click at [1197, 419] on span "Save" at bounding box center [1204, 427] width 21 height 16
click at [1227, 374] on span "No" at bounding box center [1230, 372] width 12 height 16
click at [355, 95] on input "985050" at bounding box center [364, 94] width 156 height 22
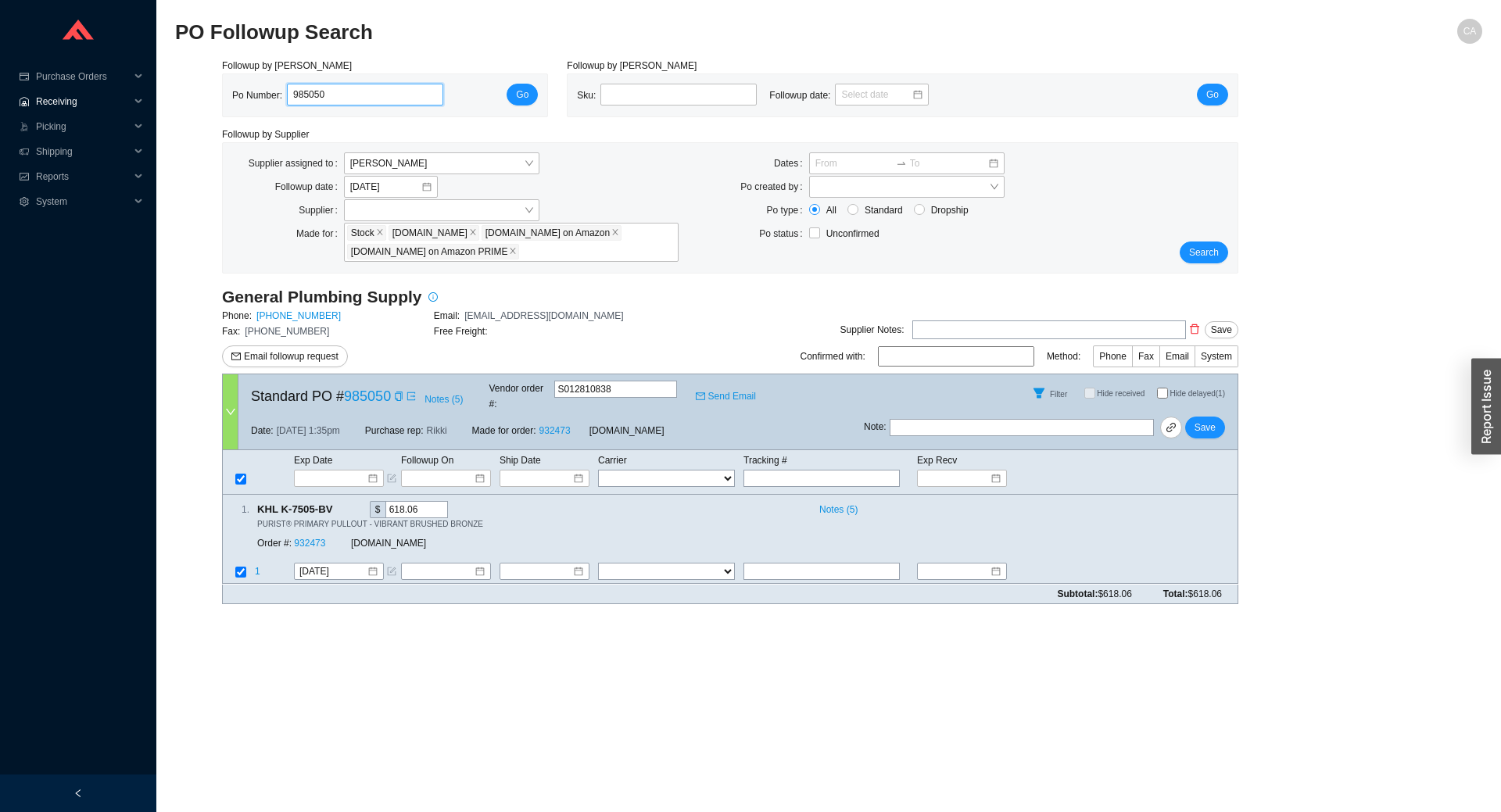
drag, startPoint x: 348, startPoint y: 94, endPoint x: 154, endPoint y: 89, distance: 194.1
click at [154, 89] on section "Purchase Orders .warehouse_svg__a{fill:none;stroke:currentColor;stroke-linecap:…" at bounding box center [750, 406] width 1501 height 812
paste input "6351"
type input "986351"
click at [513, 90] on button "Go" at bounding box center [522, 94] width 31 height 22
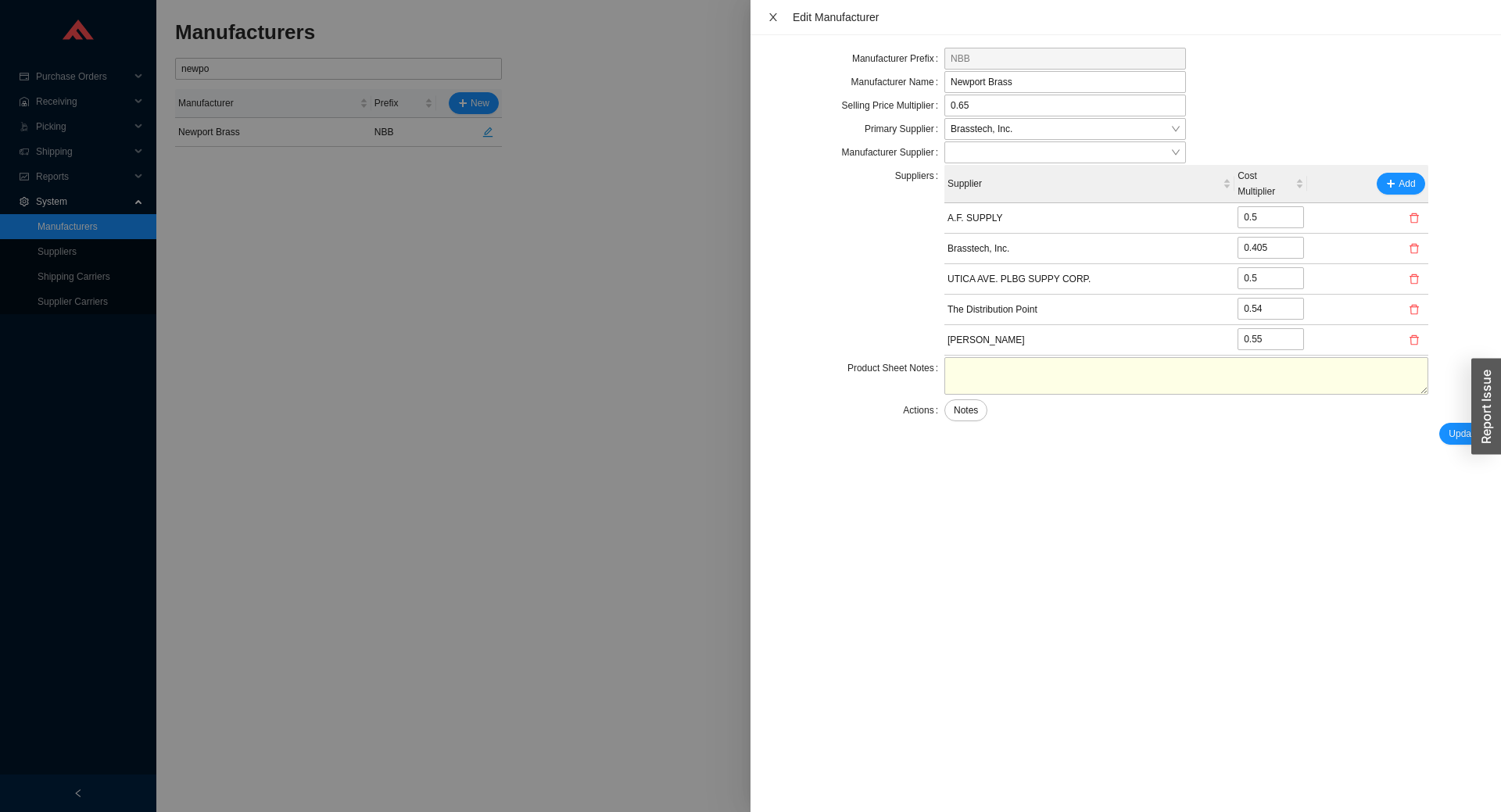
click at [772, 15] on icon "close" at bounding box center [772, 17] width 11 height 11
